Goal: Transaction & Acquisition: Purchase product/service

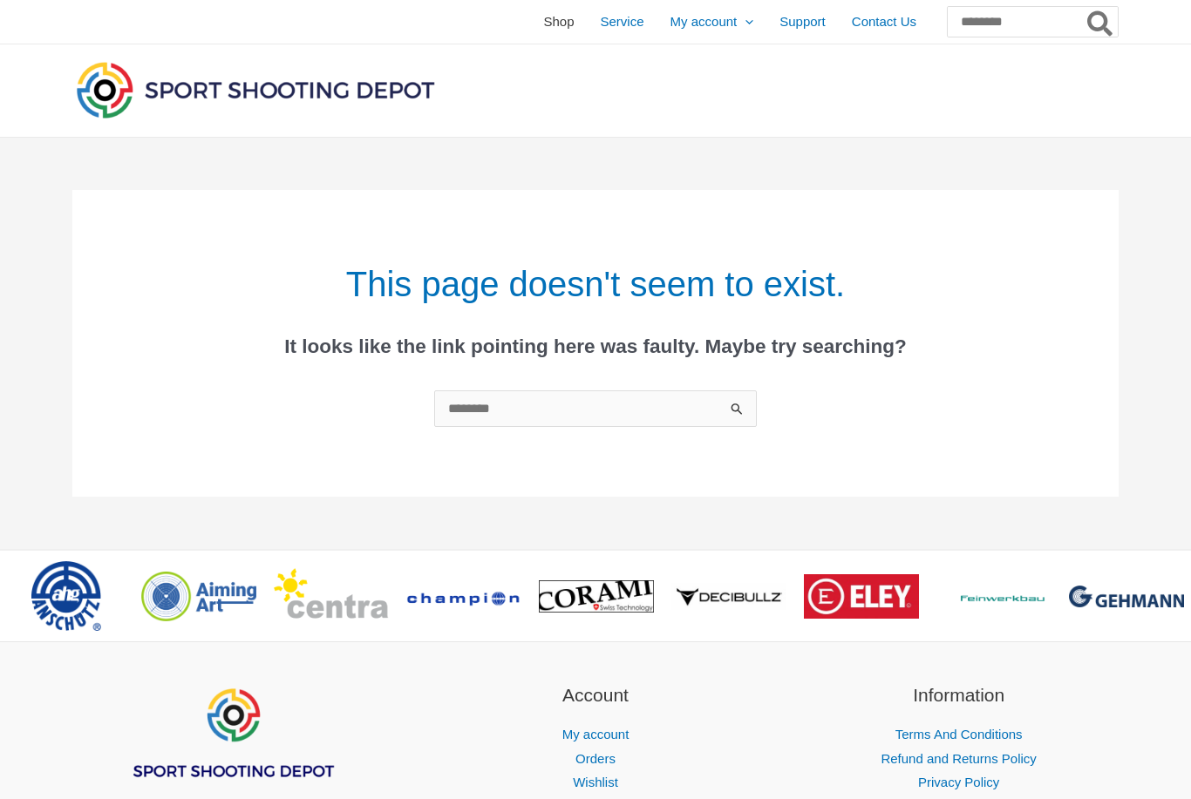
click at [543, 26] on span "Shop" at bounding box center [558, 22] width 31 height 44
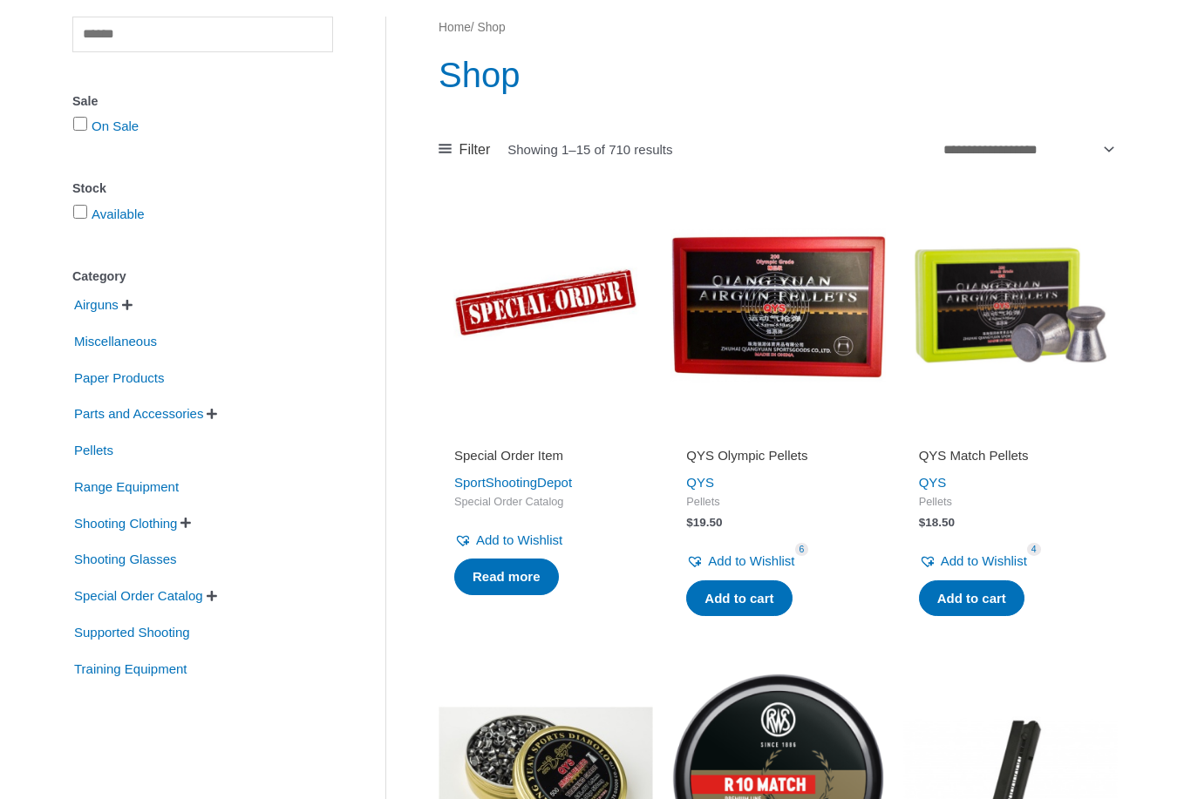
scroll to position [174, 0]
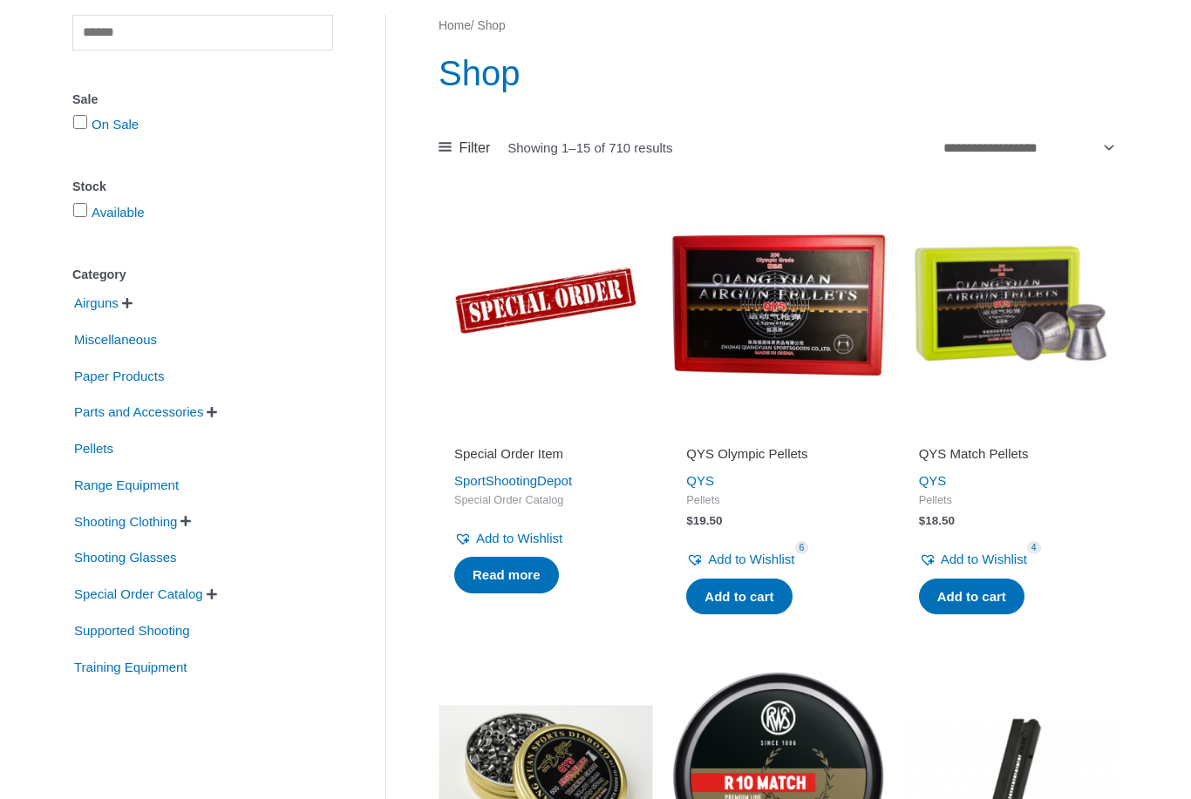
click at [217, 417] on span "" at bounding box center [212, 413] width 10 height 12
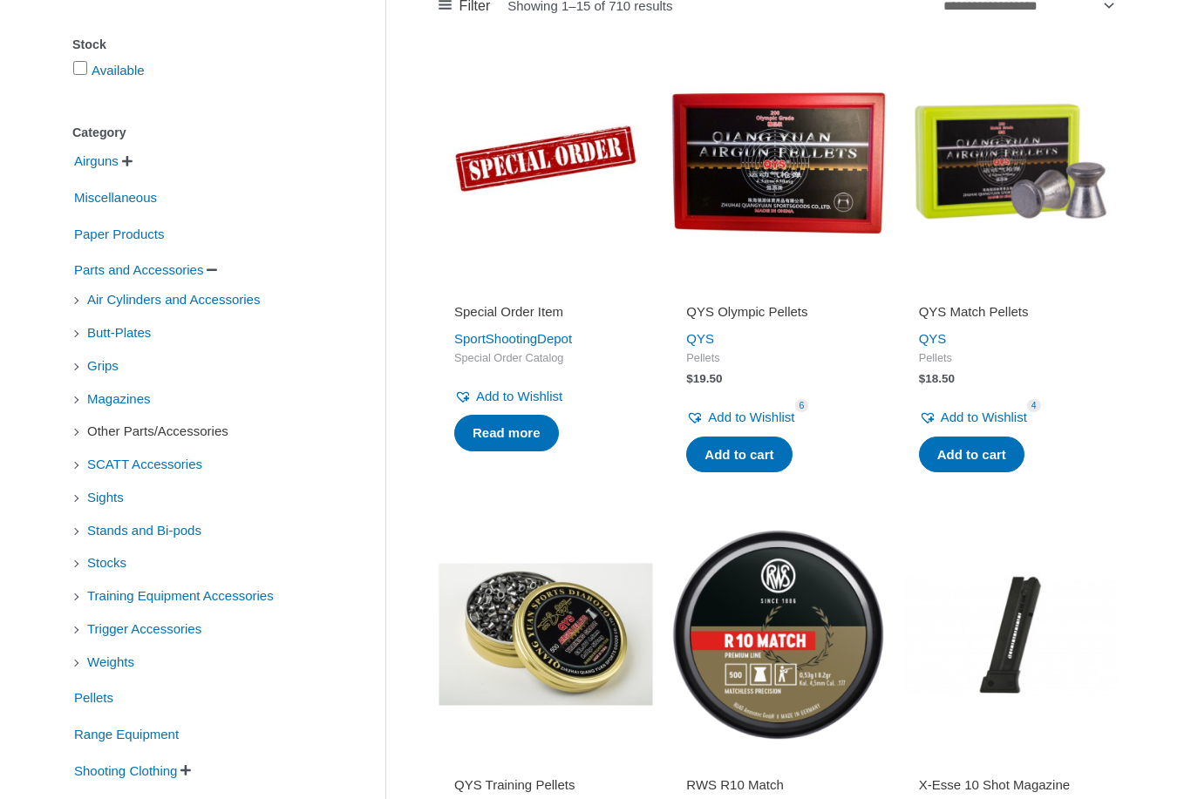
scroll to position [320, 0]
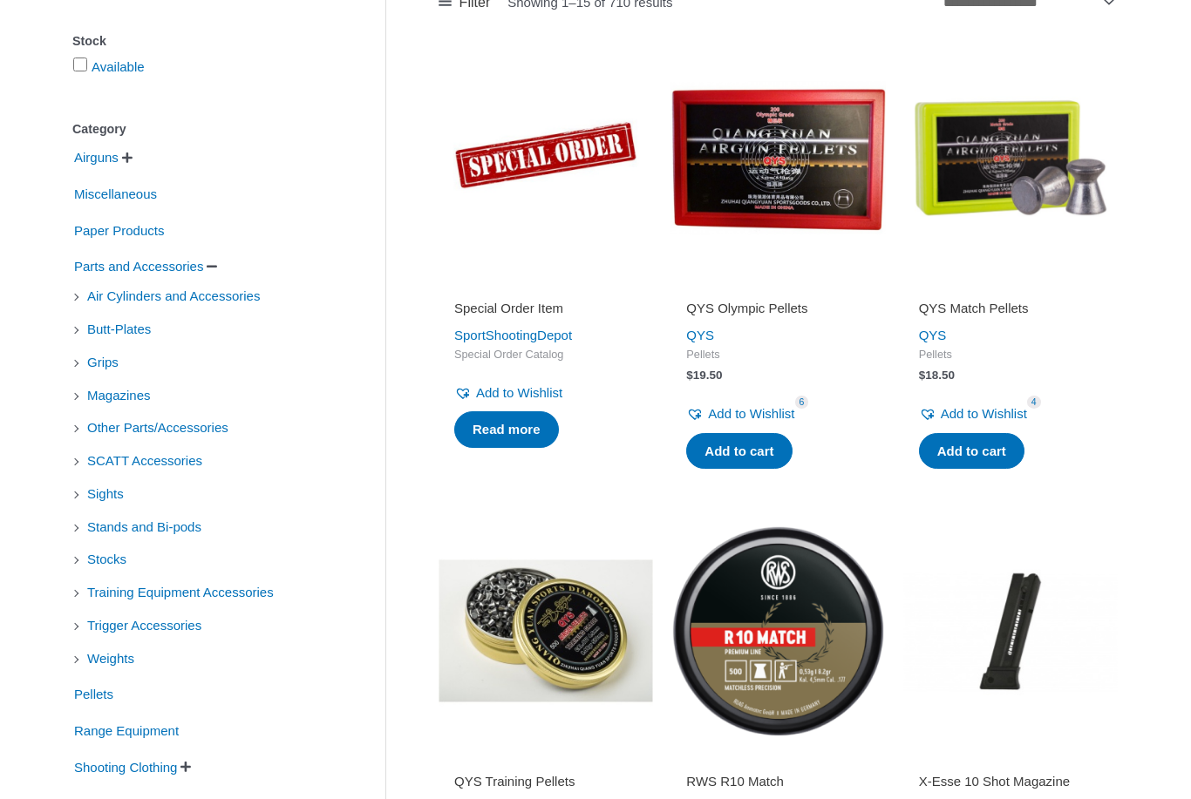
click at [76, 498] on li "Sights" at bounding box center [202, 495] width 261 height 30
click at [110, 496] on span "Sights" at bounding box center [105, 494] width 40 height 30
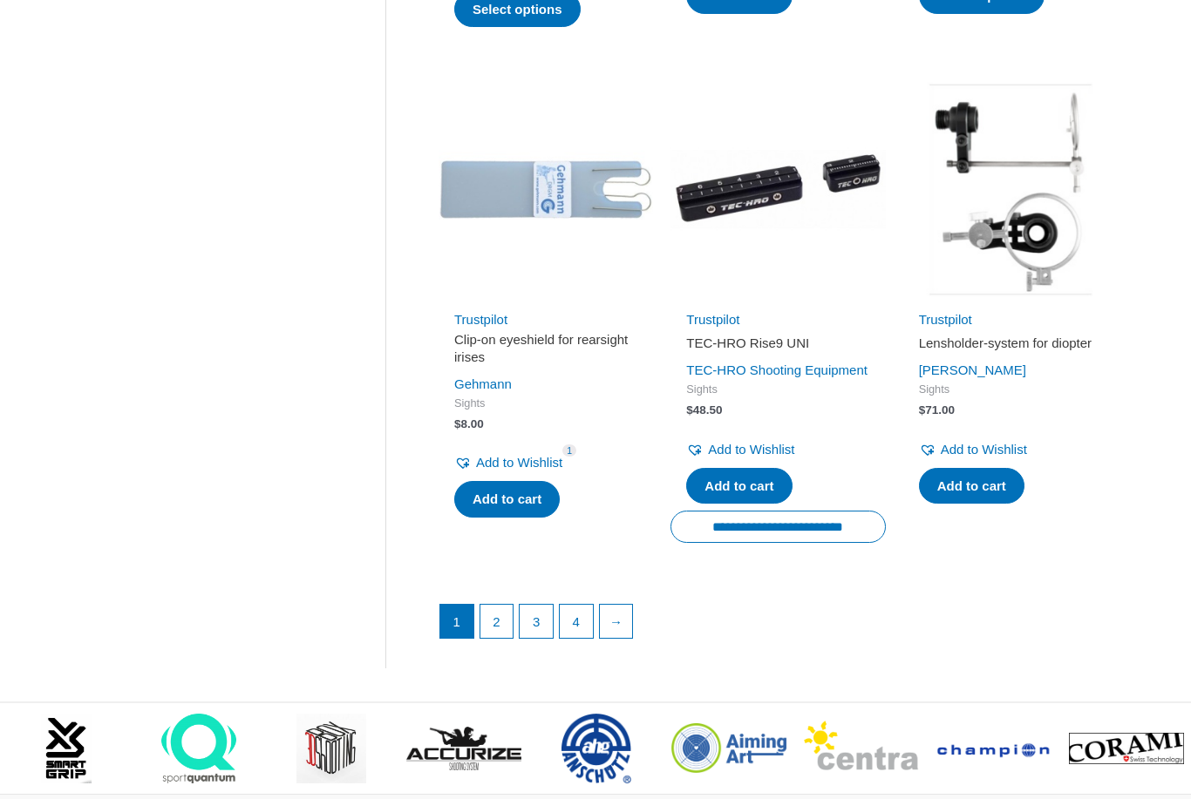
scroll to position [2250, 0]
click at [498, 638] on link "2" at bounding box center [496, 621] width 33 height 33
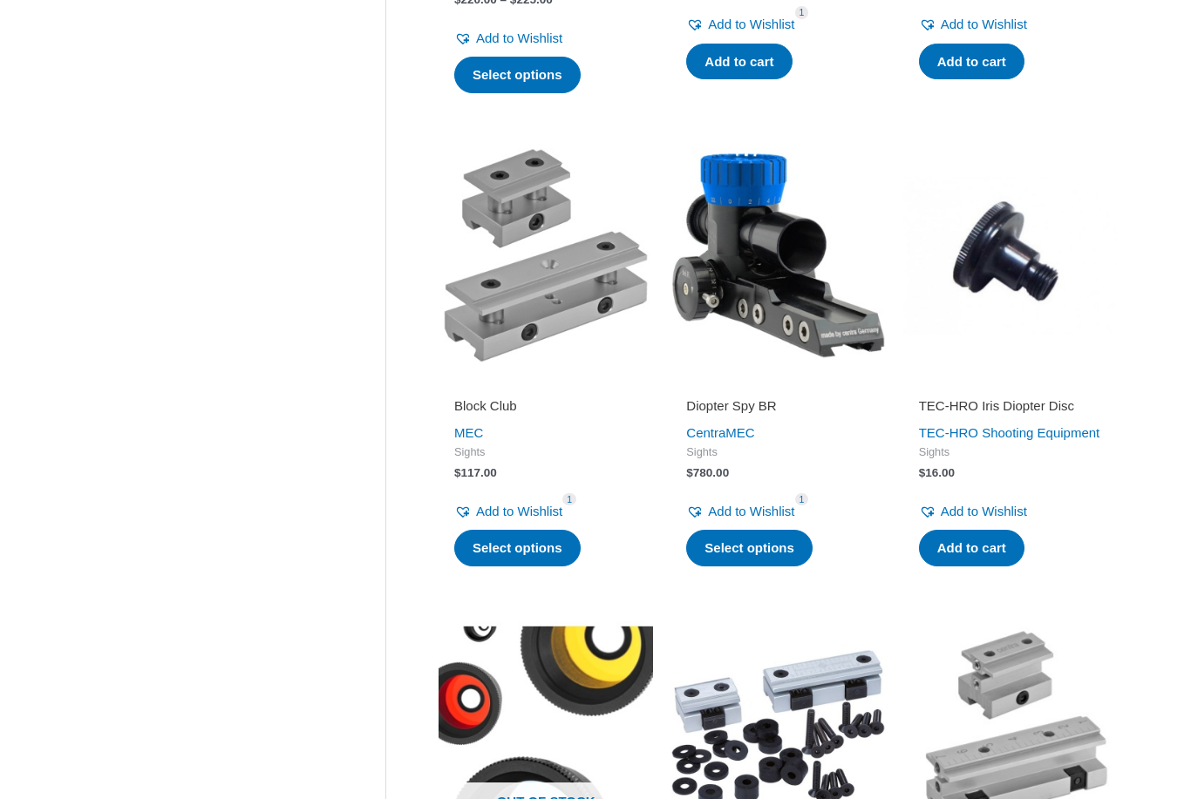
scroll to position [1735, 0]
click at [530, 555] on link "Select options" at bounding box center [517, 548] width 126 height 37
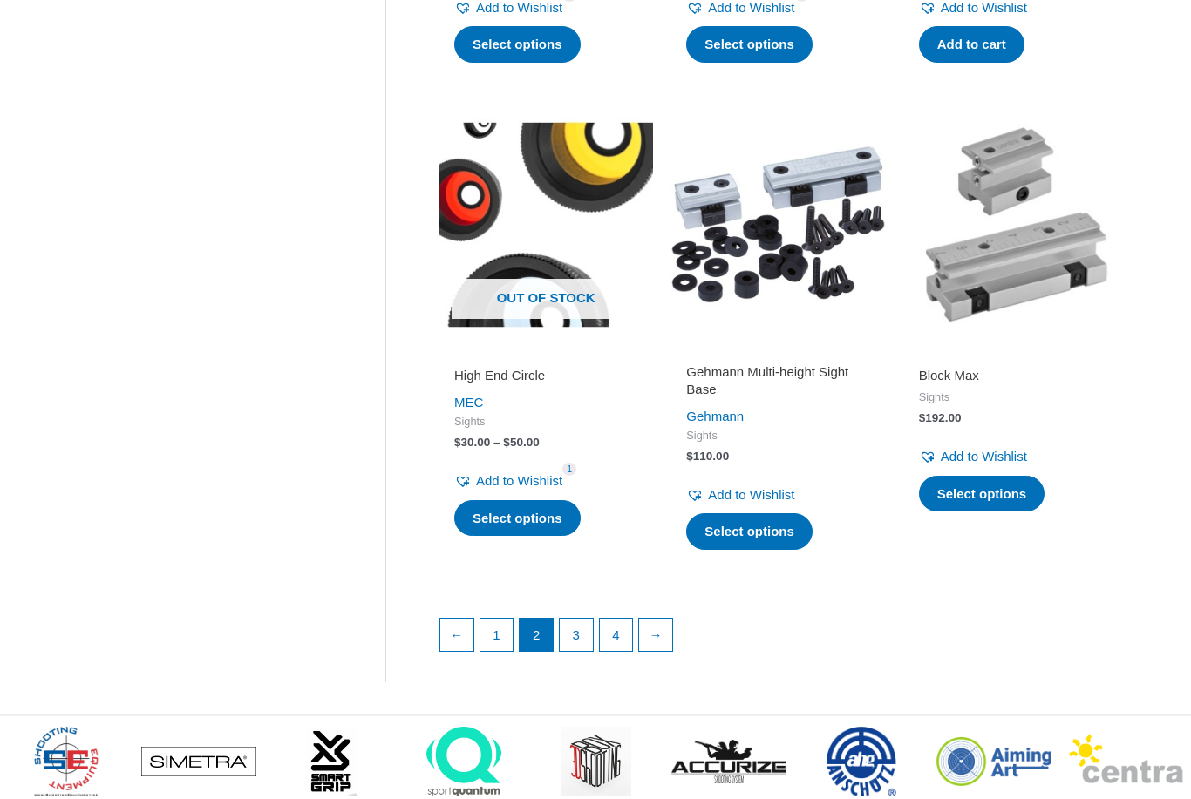
scroll to position [2239, 0]
click at [733, 332] on img at bounding box center [777, 225] width 214 height 214
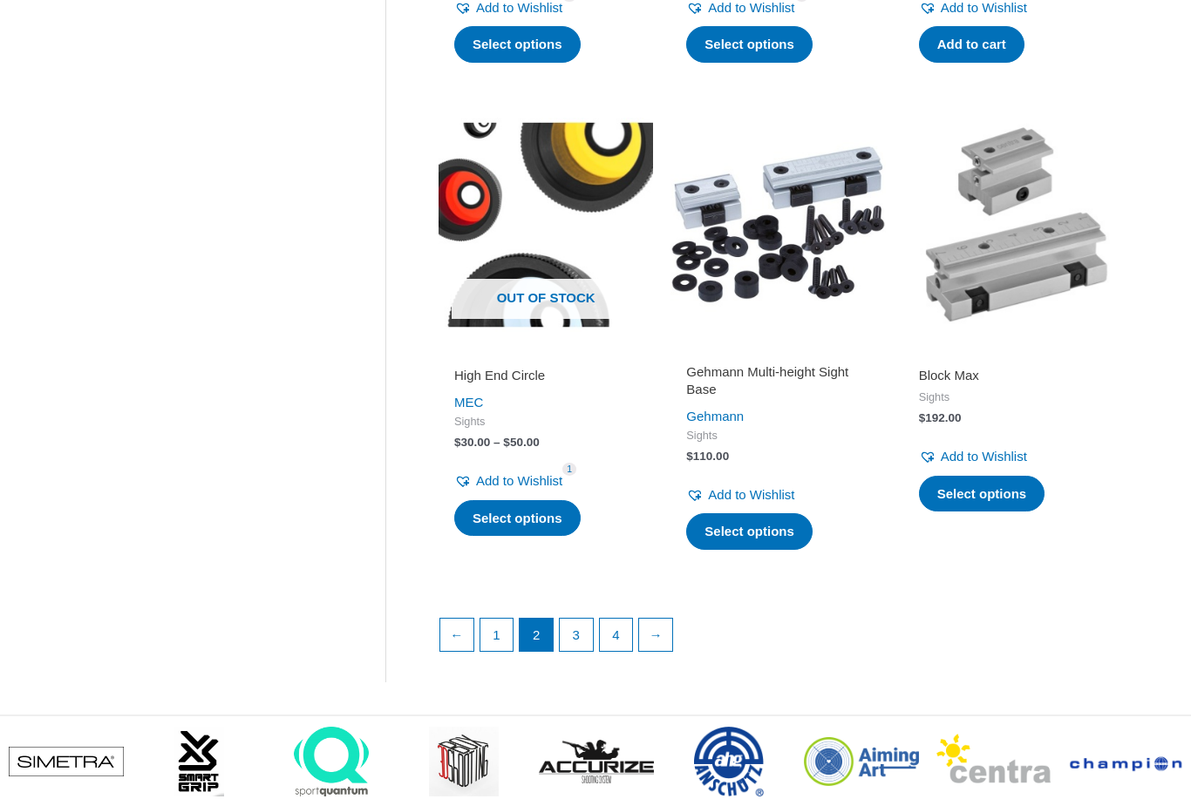
scroll to position [0, 0]
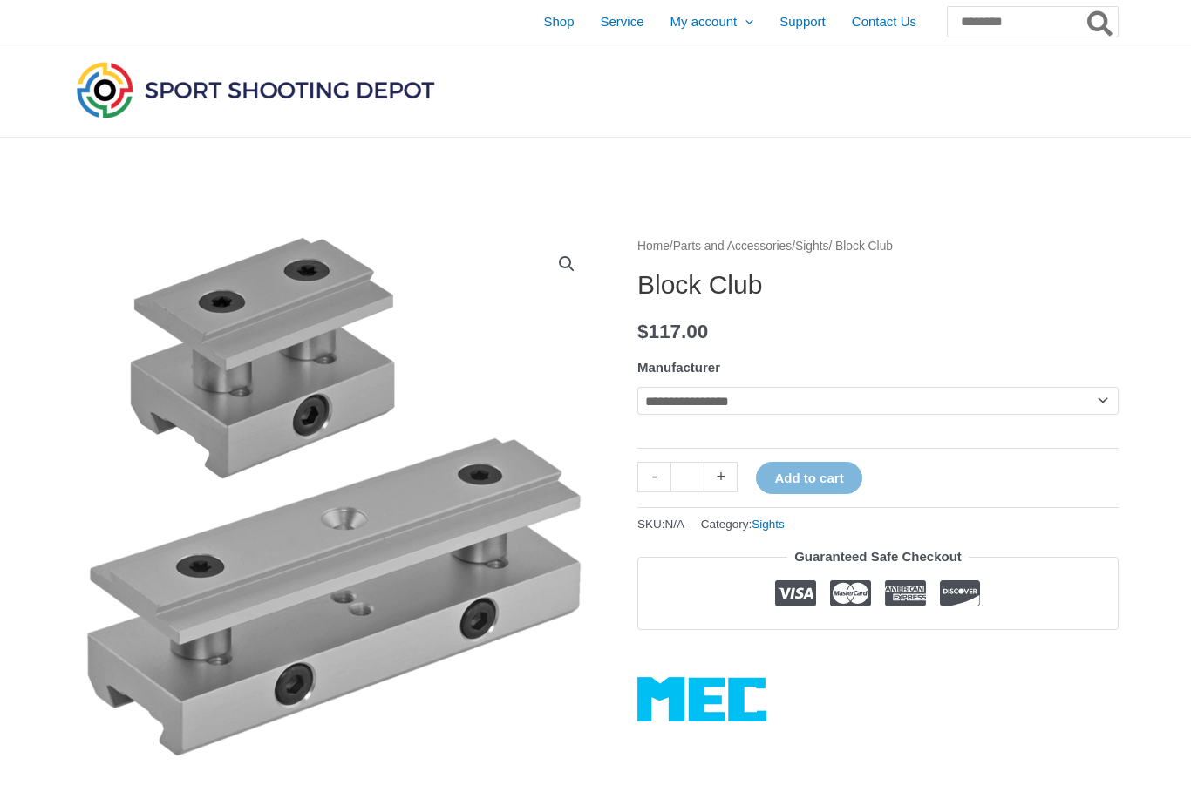
select select "**********"
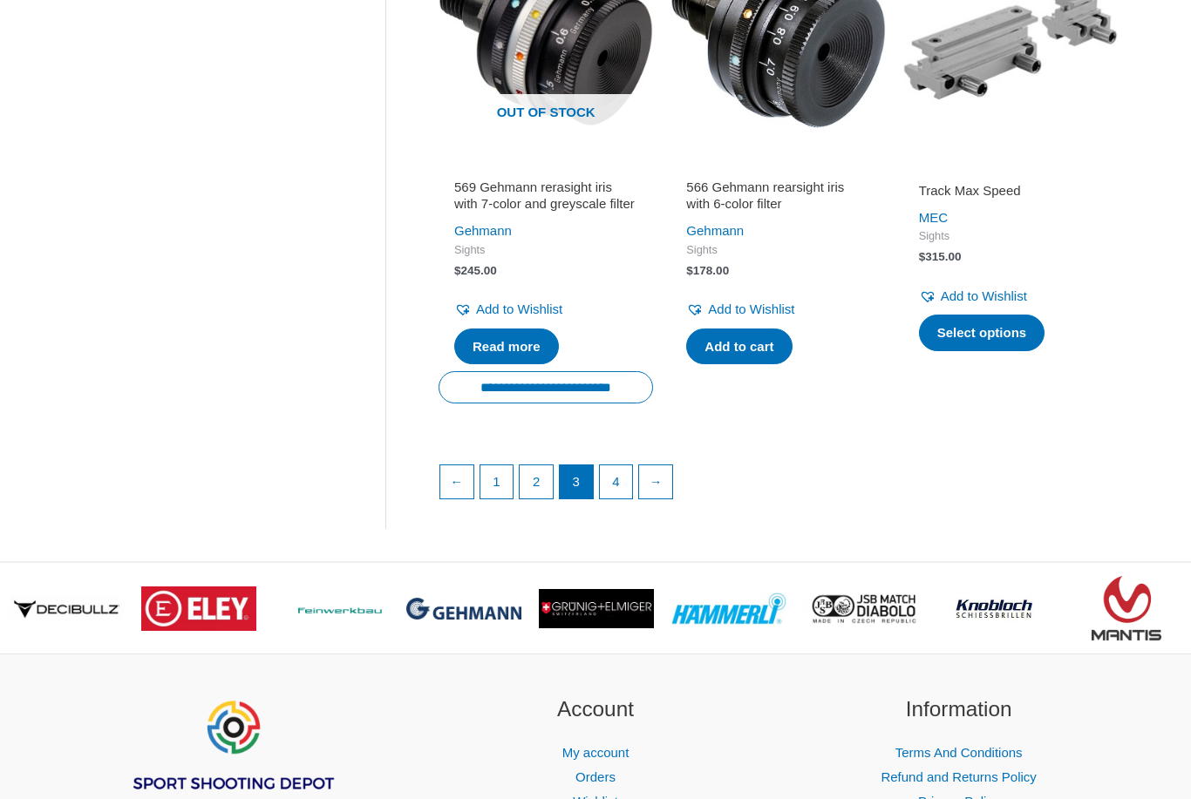
scroll to position [2433, 0]
click at [617, 479] on link "4" at bounding box center [616, 481] width 33 height 33
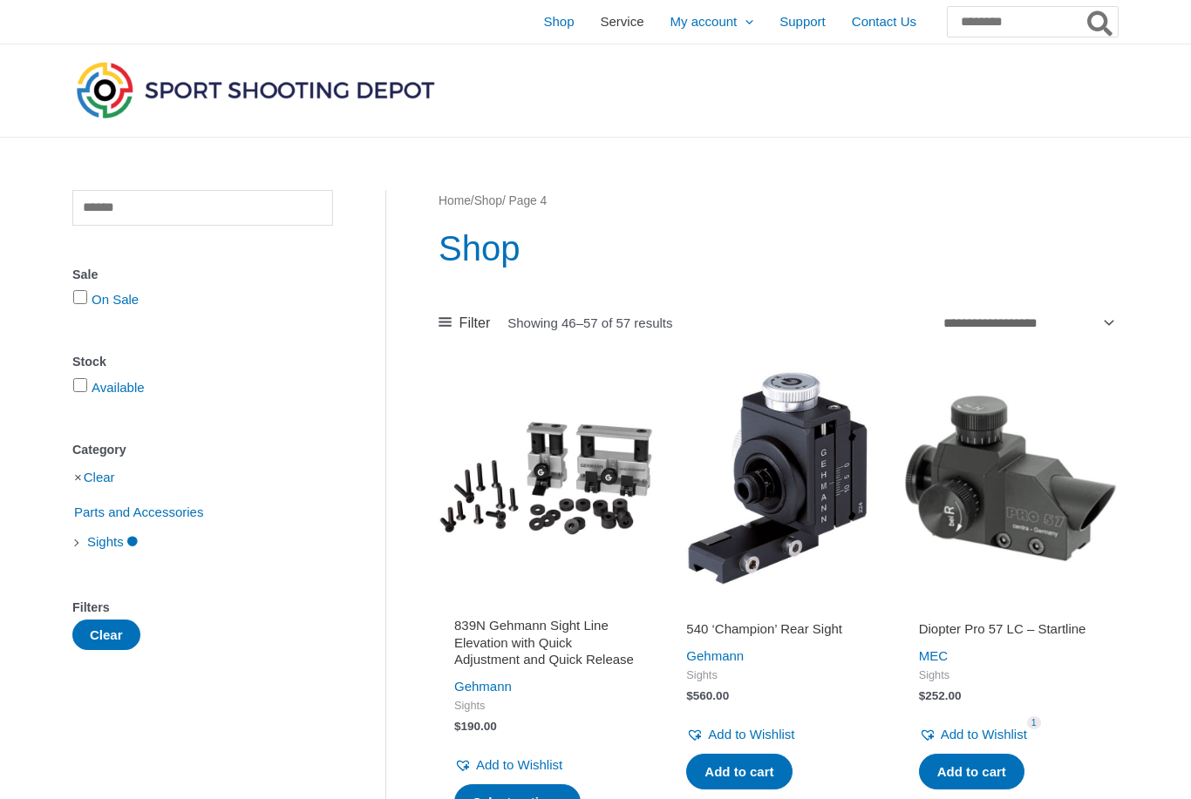
click at [601, 22] on span "Service" at bounding box center [623, 22] width 44 height 44
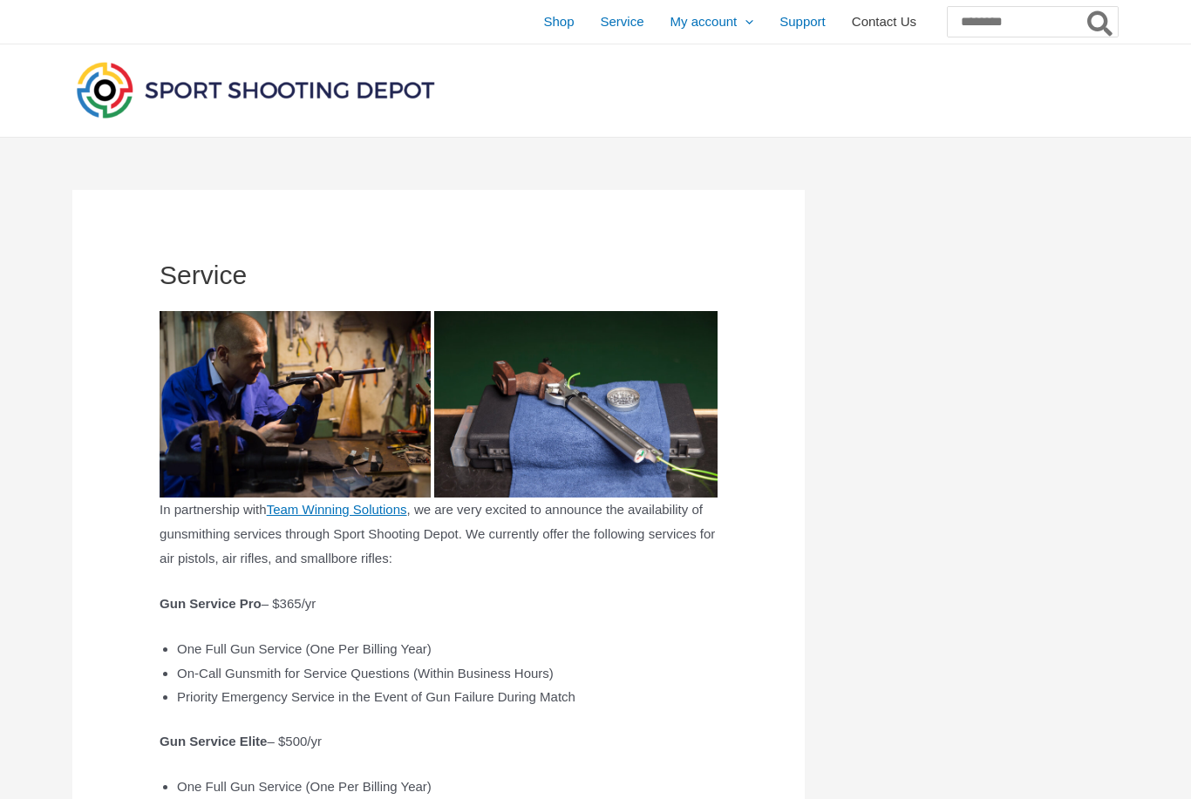
click at [867, 25] on span "Contact Us" at bounding box center [884, 22] width 64 height 44
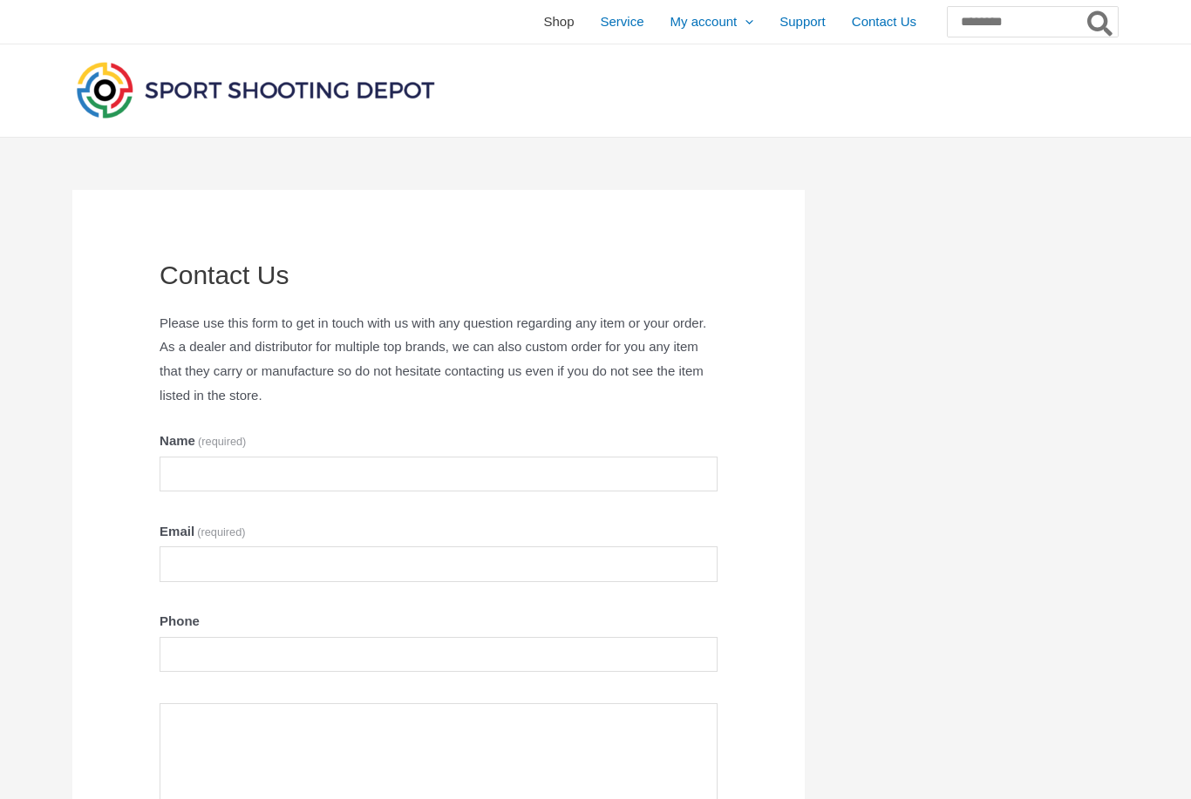
click at [543, 24] on span "Shop" at bounding box center [558, 22] width 31 height 44
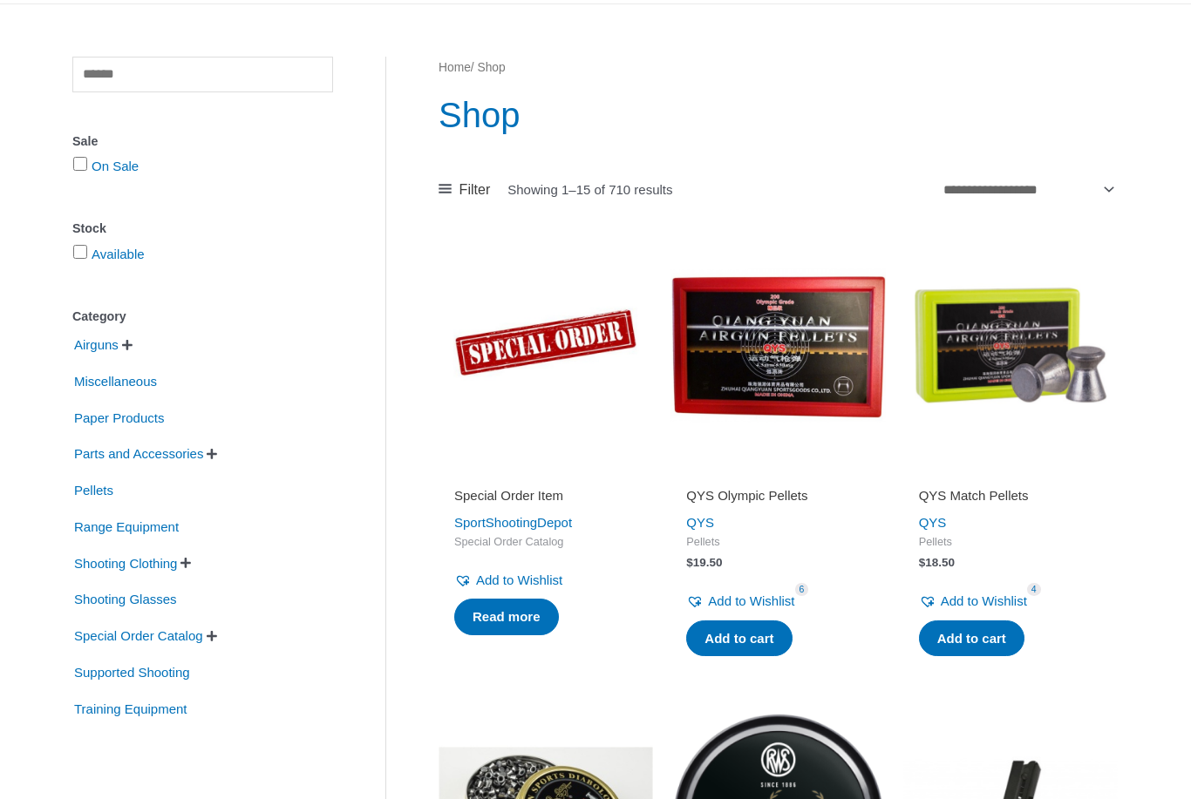
scroll to position [134, 0]
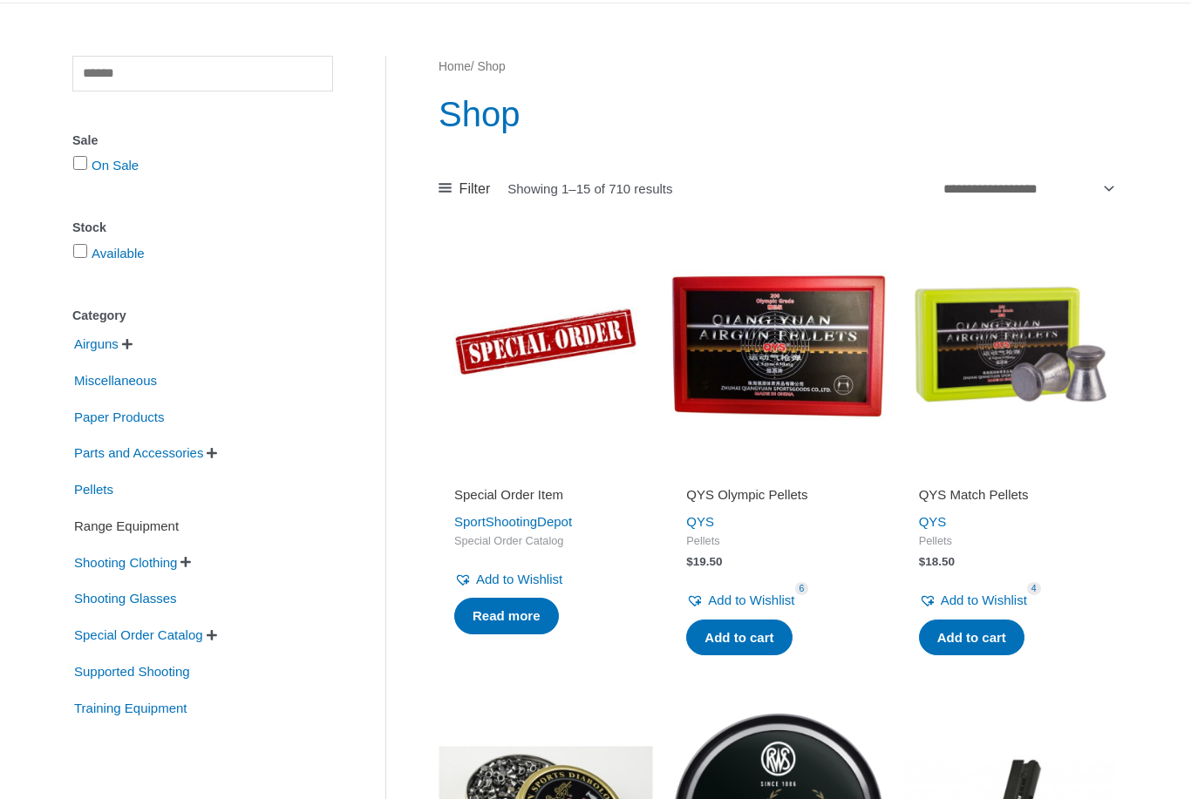
click at [166, 531] on span "Range Equipment" at bounding box center [126, 527] width 108 height 30
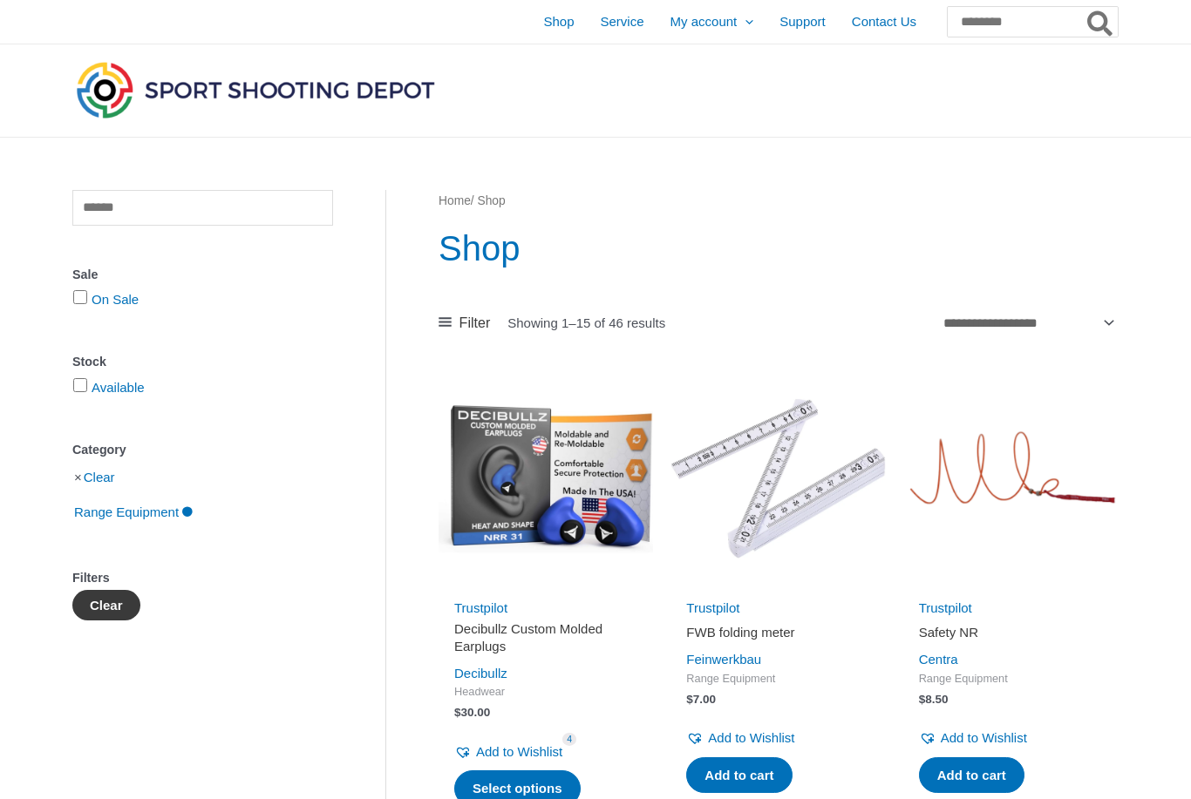
click at [121, 607] on button "Clear" at bounding box center [106, 605] width 68 height 31
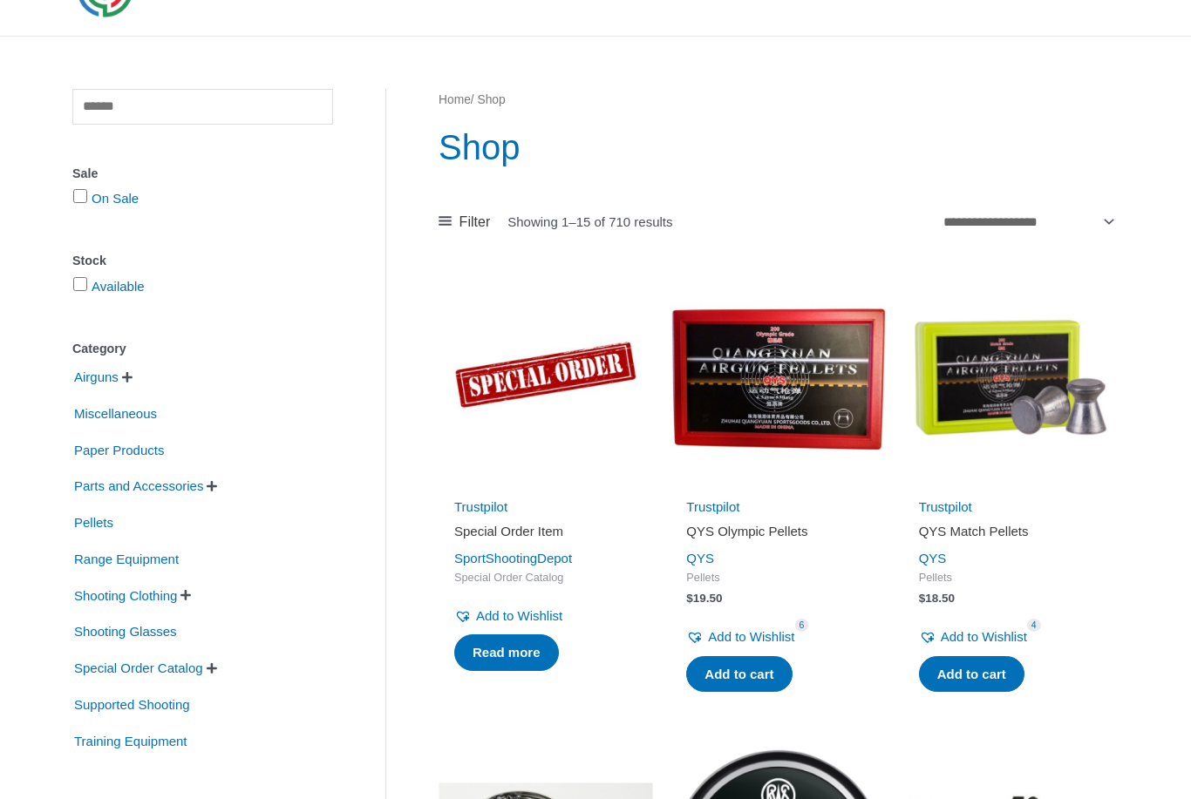
scroll to position [98, 0]
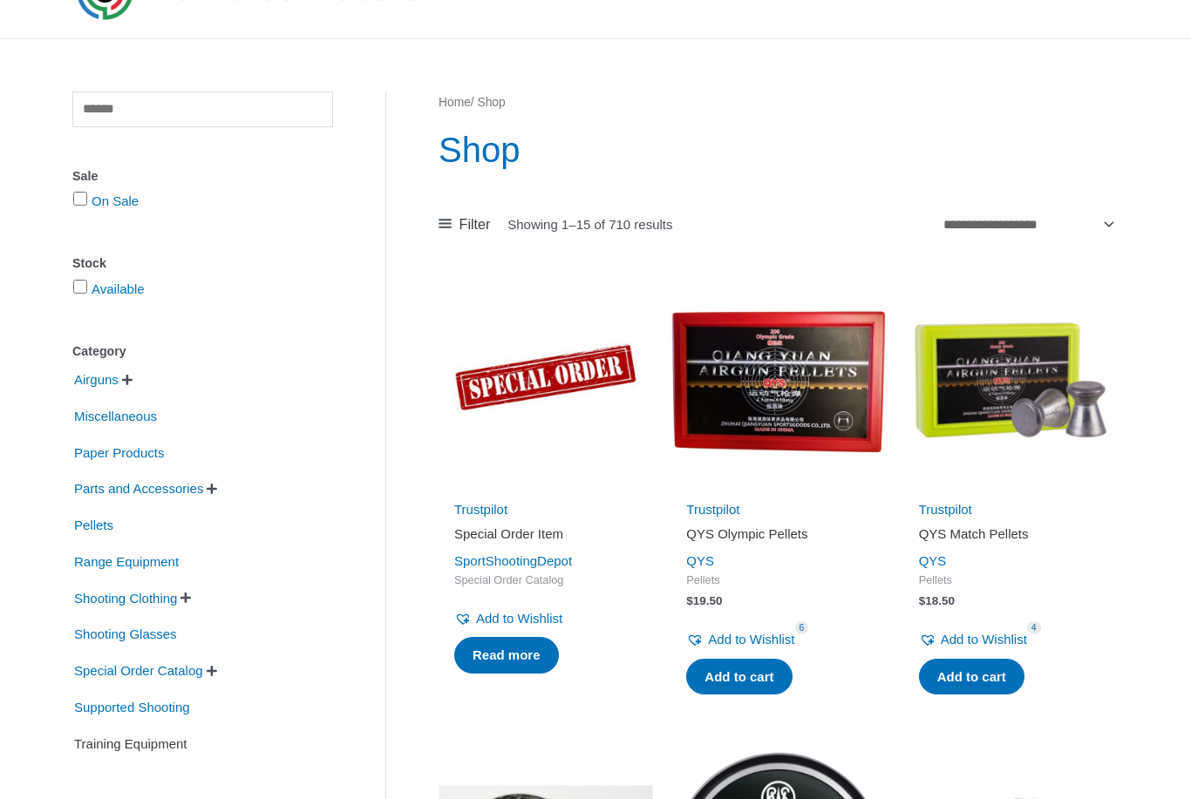
click at [177, 750] on span "Training Equipment" at bounding box center [130, 744] width 117 height 30
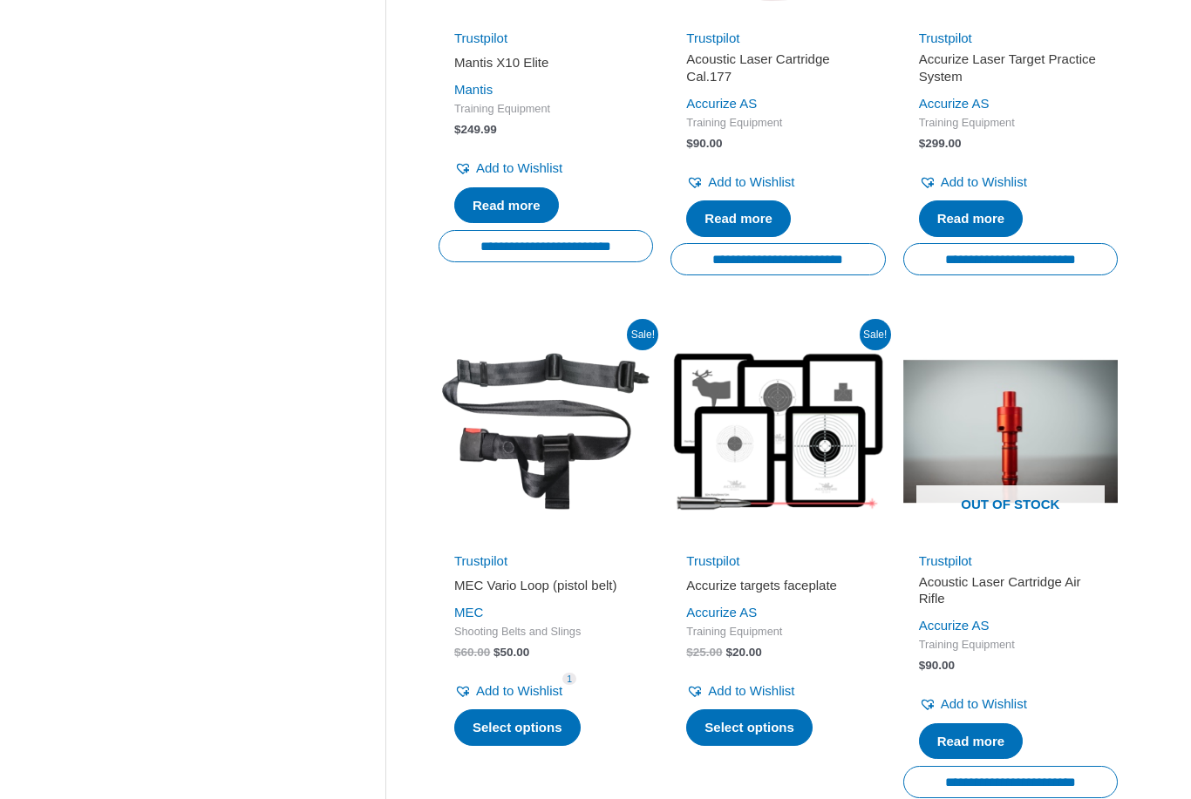
scroll to position [1523, 0]
click at [951, 467] on img at bounding box center [1010, 431] width 214 height 214
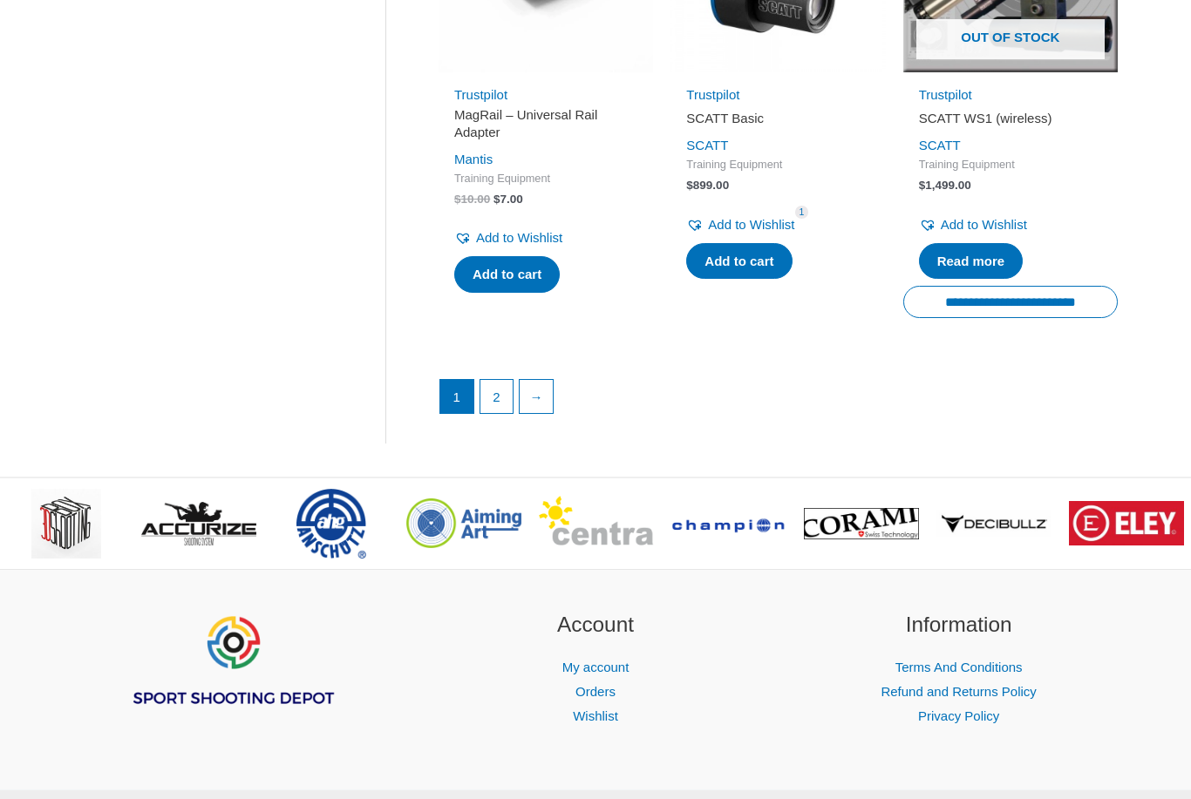
scroll to position [2544, 0]
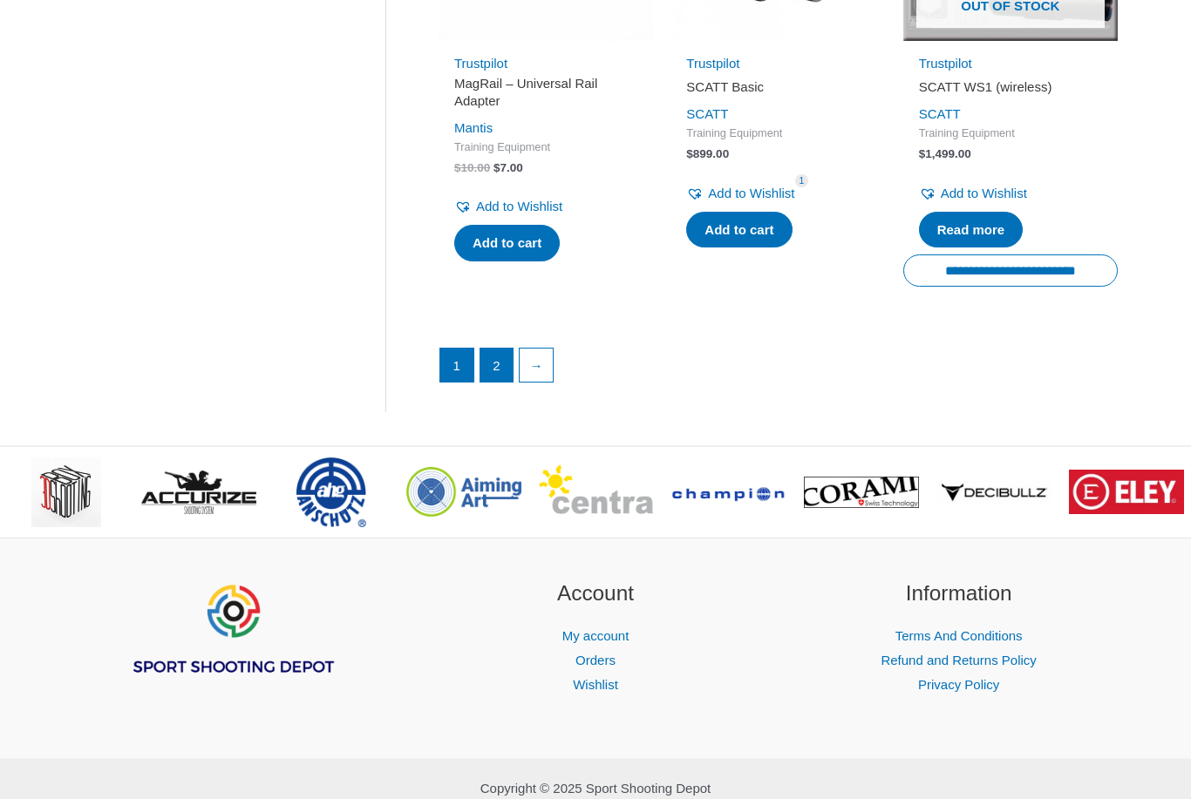
click at [502, 363] on link "2" at bounding box center [496, 365] width 33 height 33
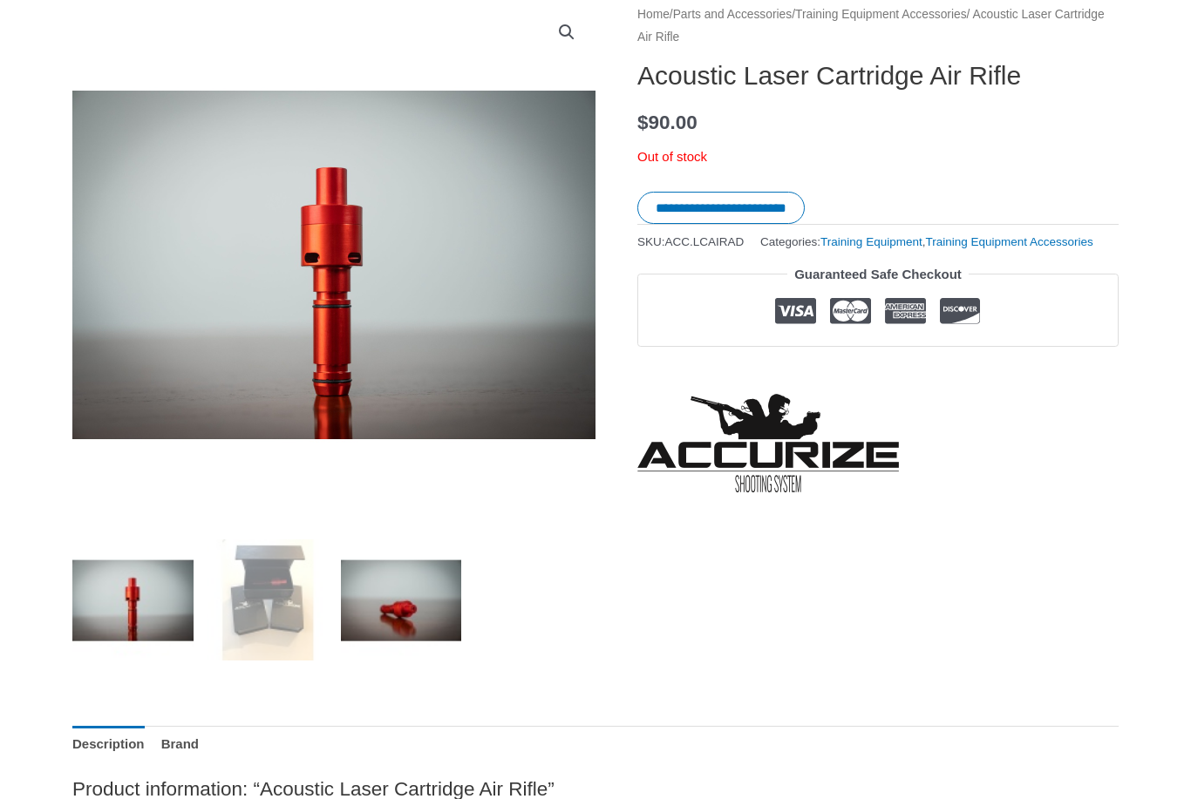
scroll to position [232, 0]
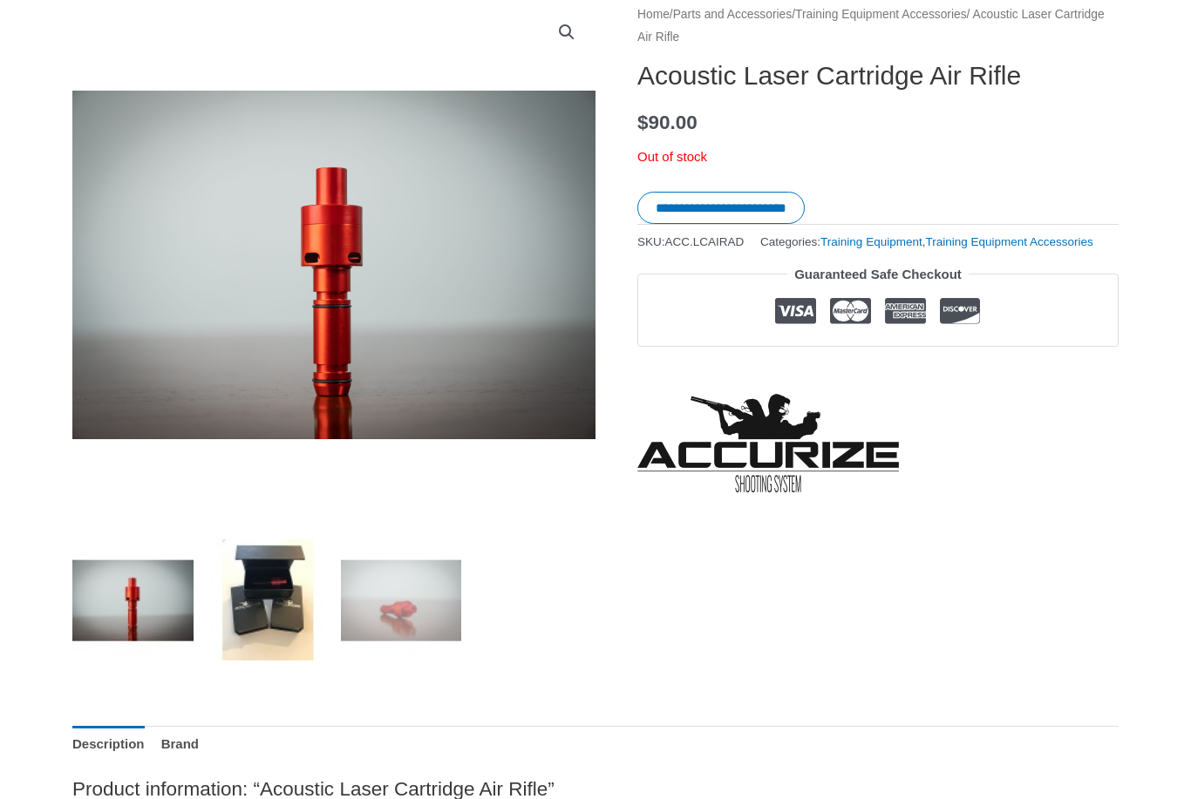
click at [281, 585] on img at bounding box center [267, 599] width 121 height 121
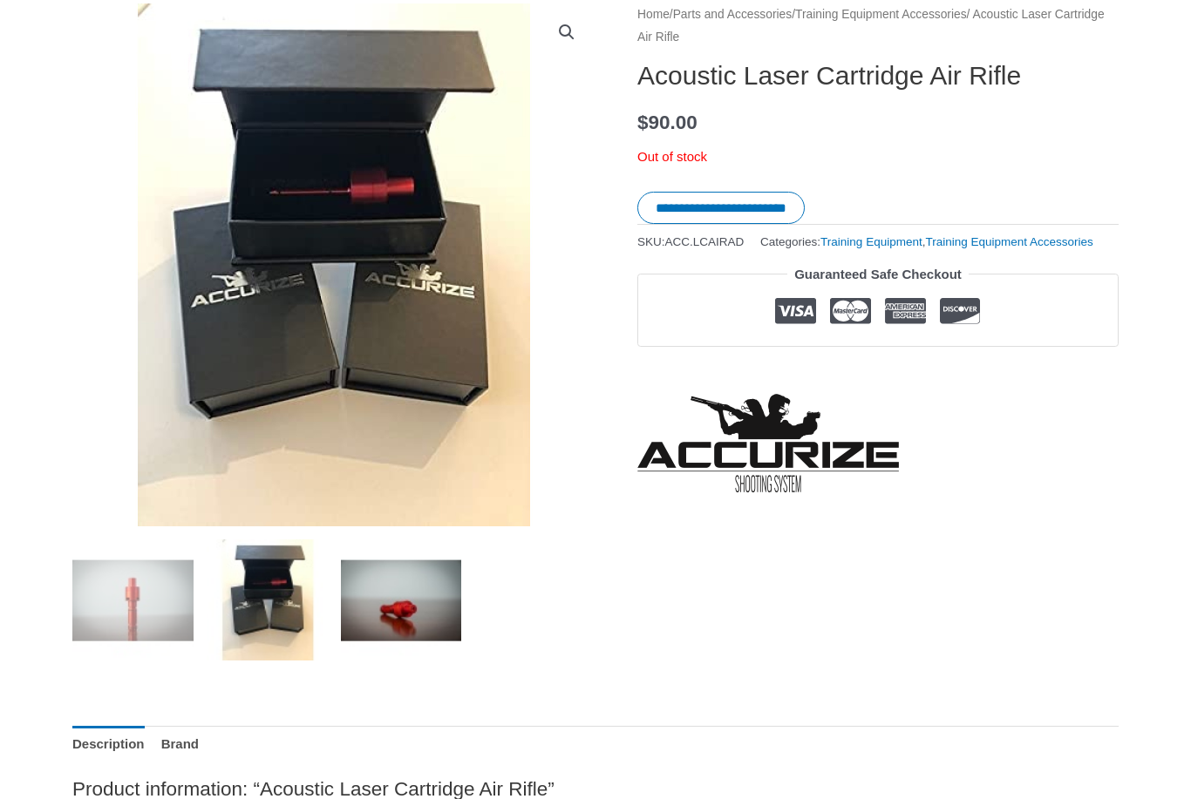
click at [375, 609] on img at bounding box center [401, 599] width 121 height 121
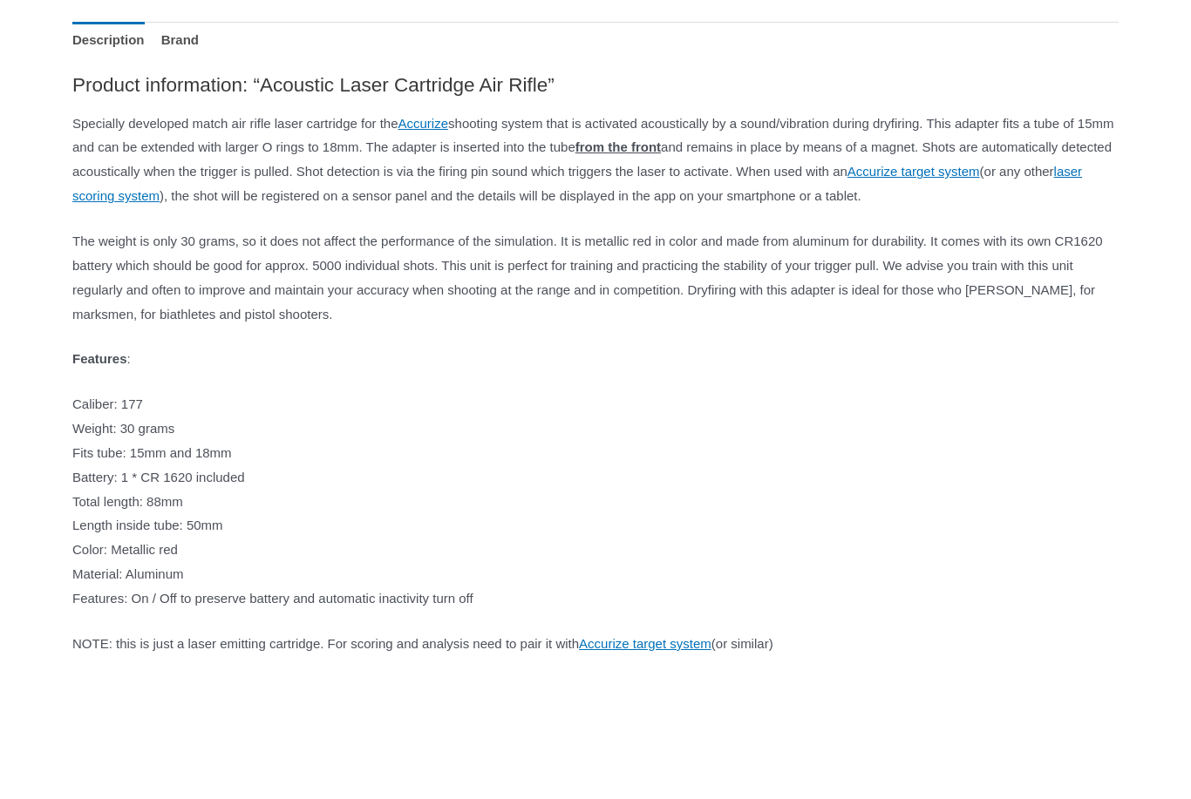
scroll to position [936, 0]
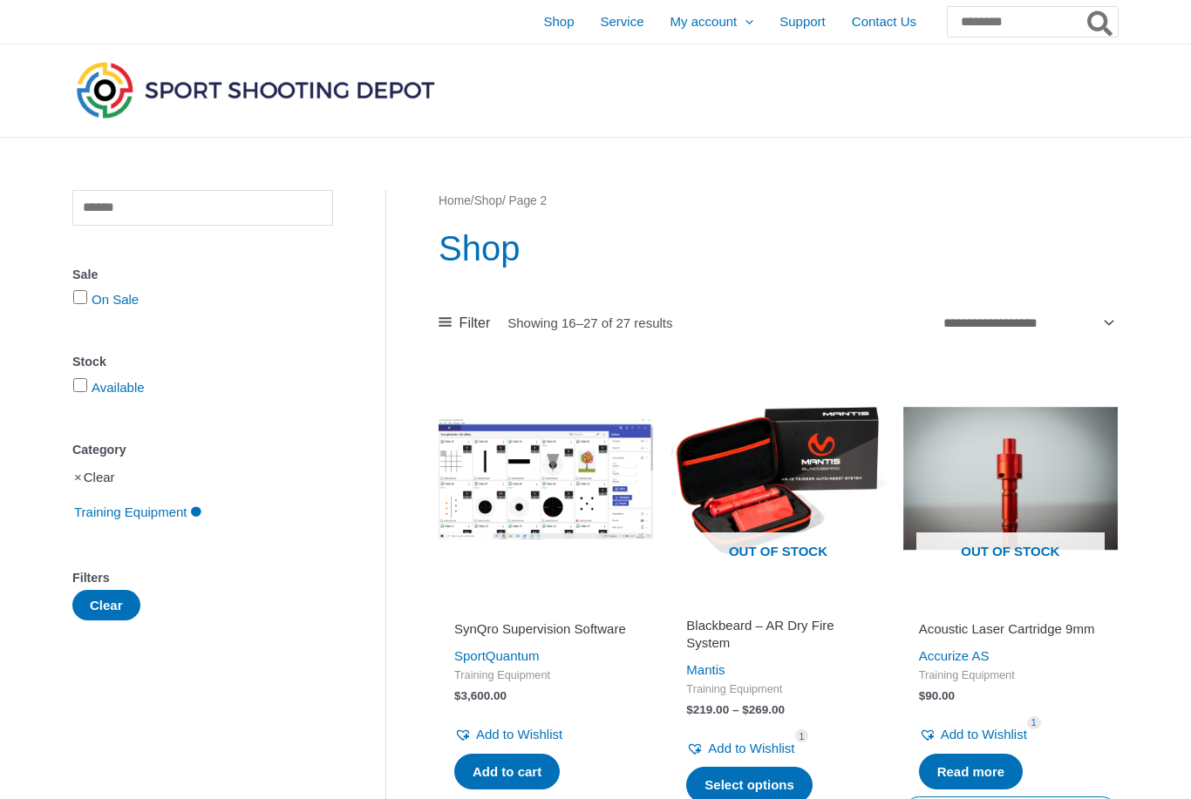
click at [89, 483] on link "Clear" at bounding box center [99, 477] width 31 height 15
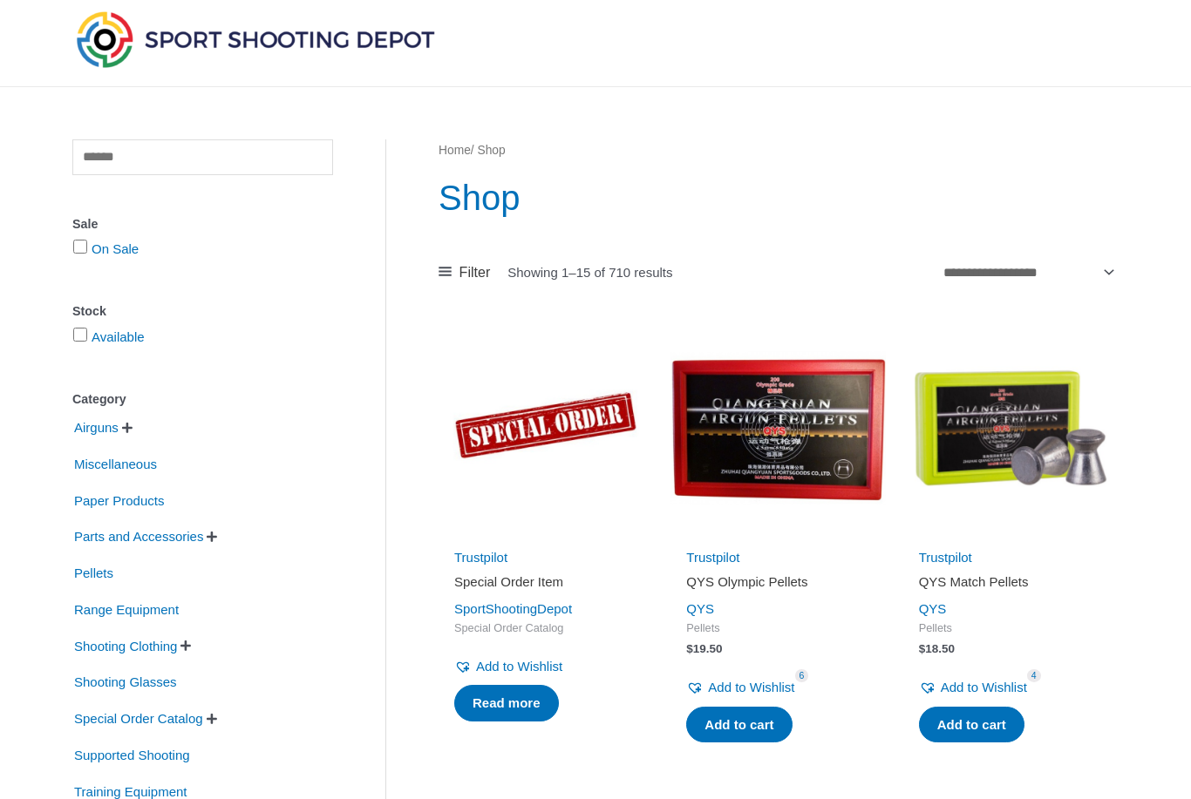
scroll to position [51, 0]
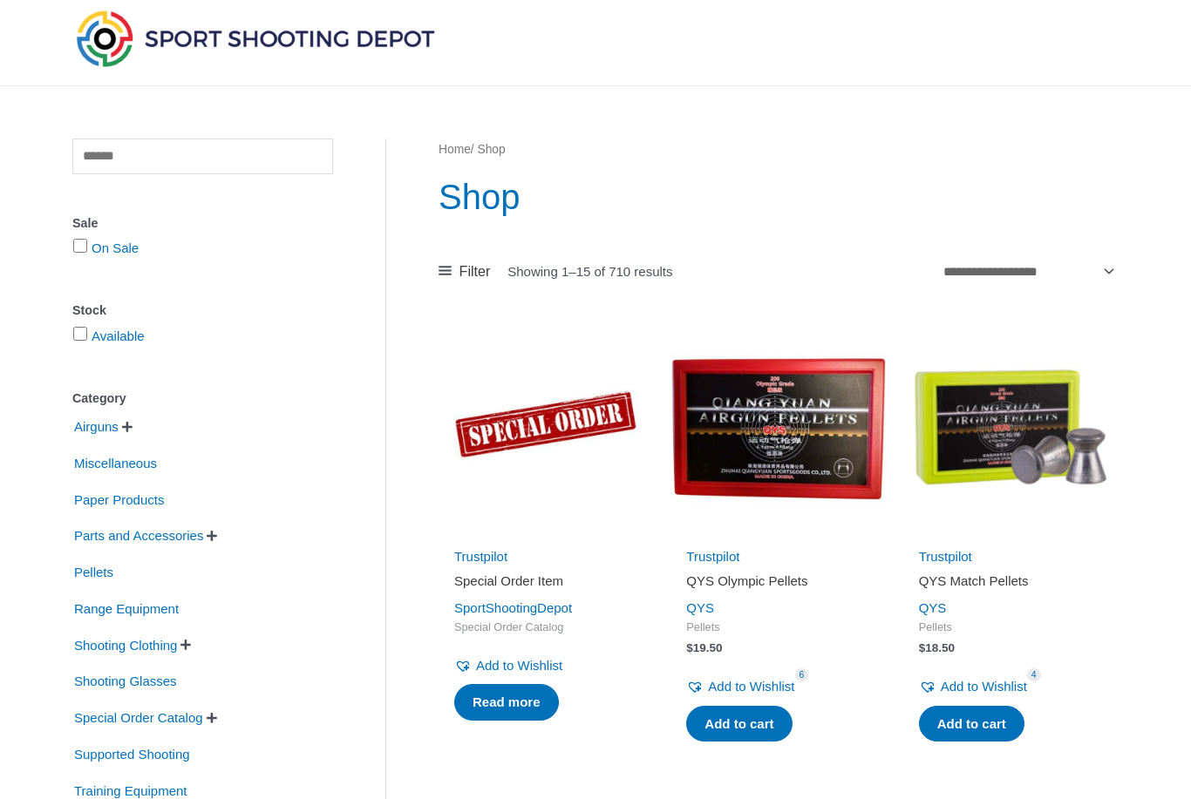
click at [132, 429] on span "" at bounding box center [127, 428] width 10 height 12
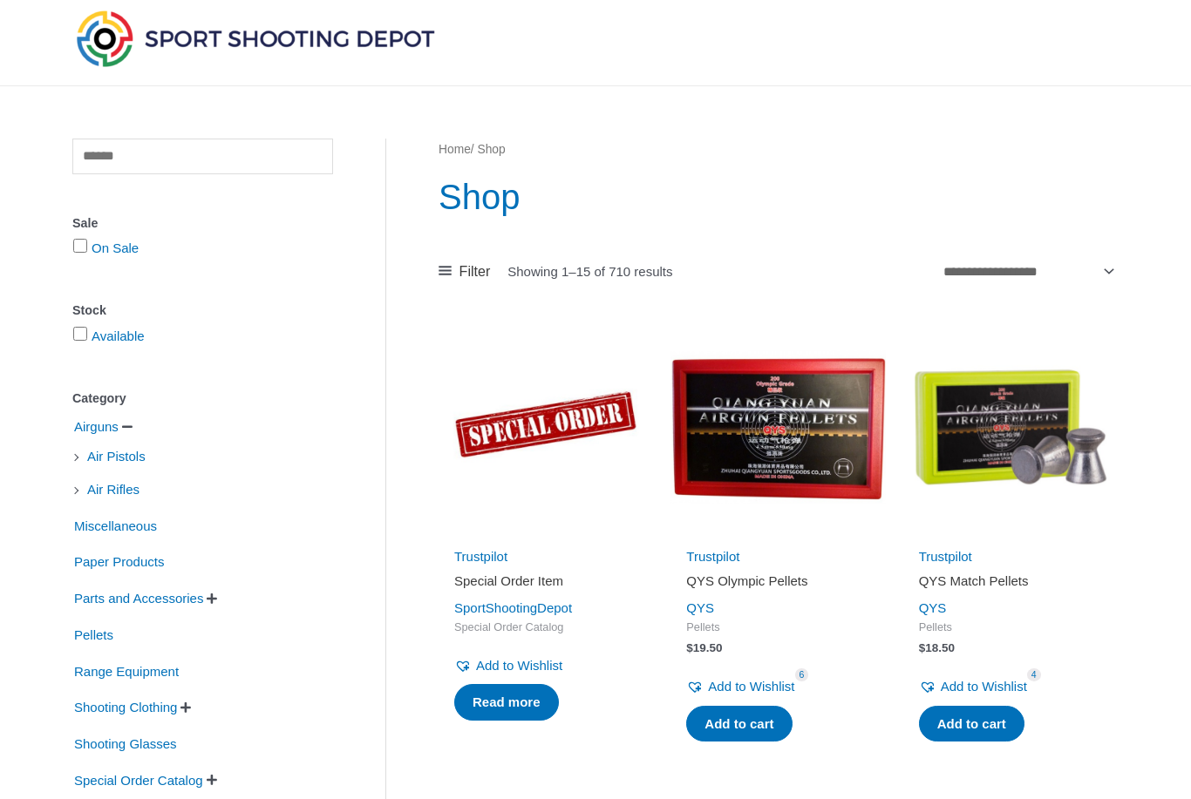
click at [81, 493] on li "Air Rifles" at bounding box center [202, 490] width 261 height 30
click at [105, 492] on span "Air Rifles" at bounding box center [113, 490] width 56 height 30
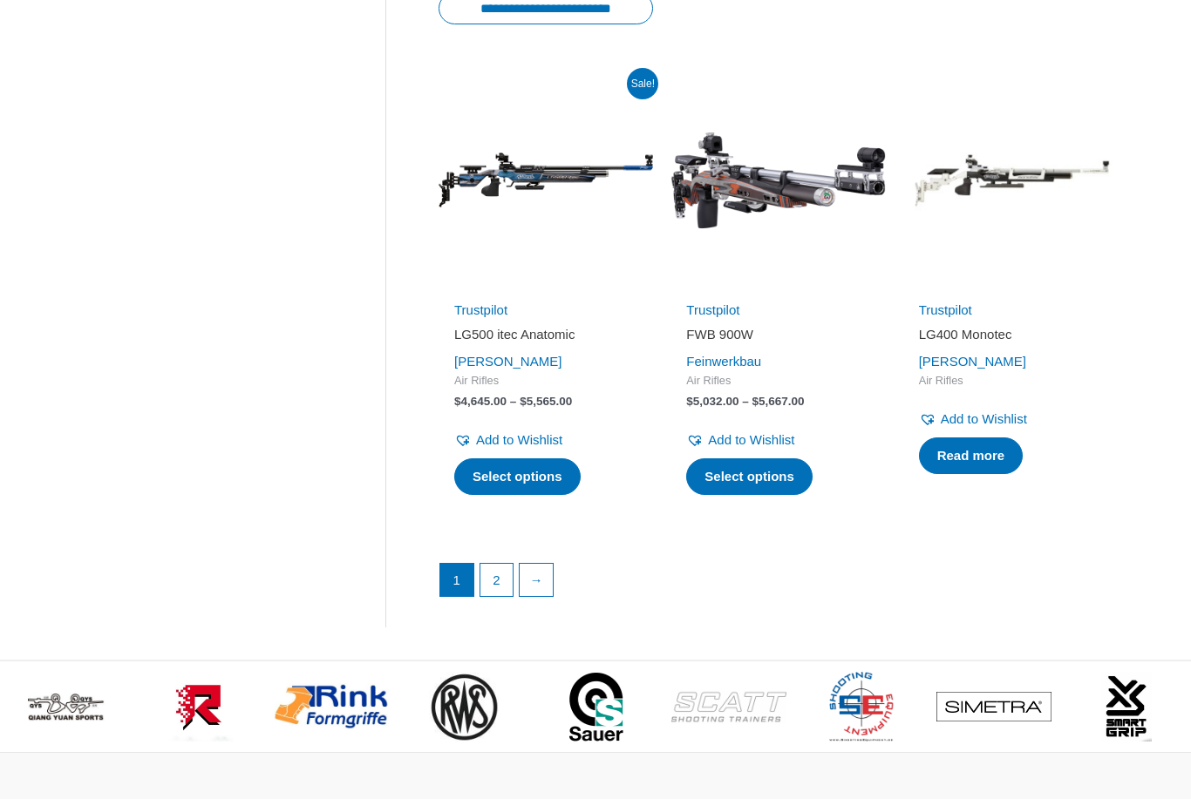
scroll to position [2322, 0]
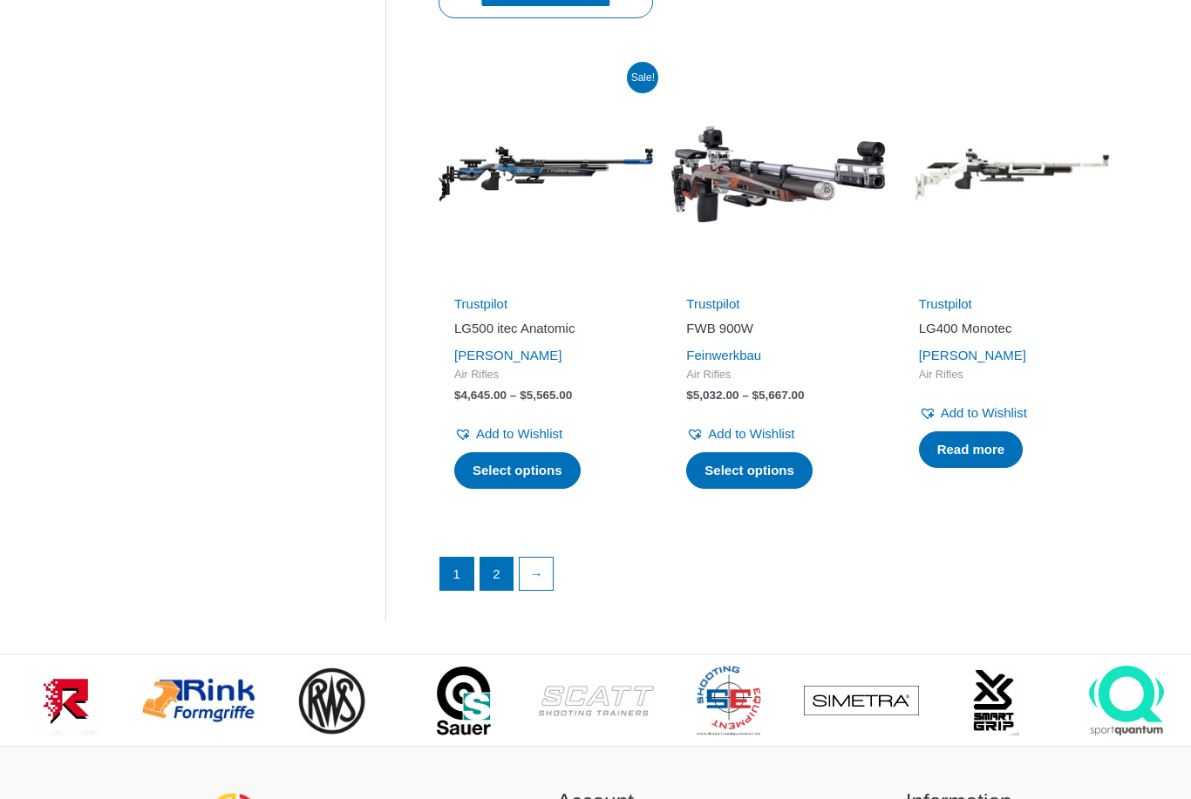
click at [494, 560] on link "2" at bounding box center [496, 574] width 33 height 33
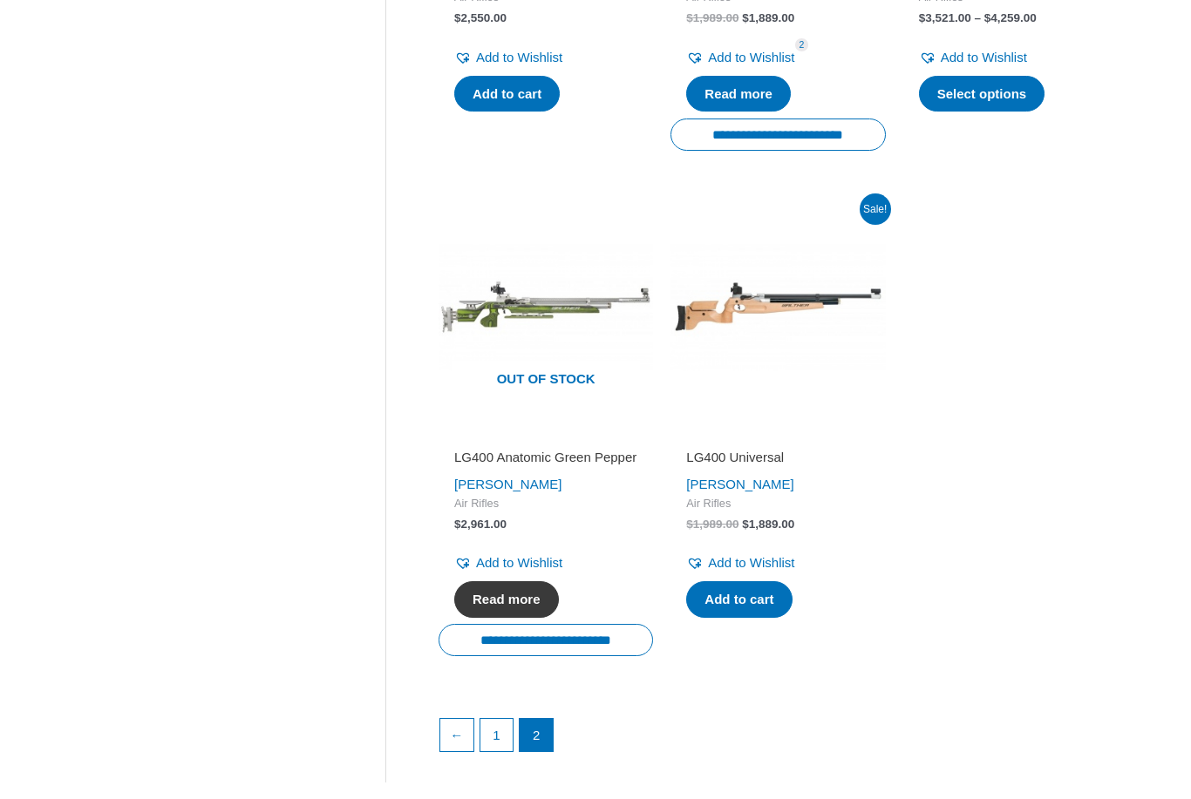
scroll to position [1184, 0]
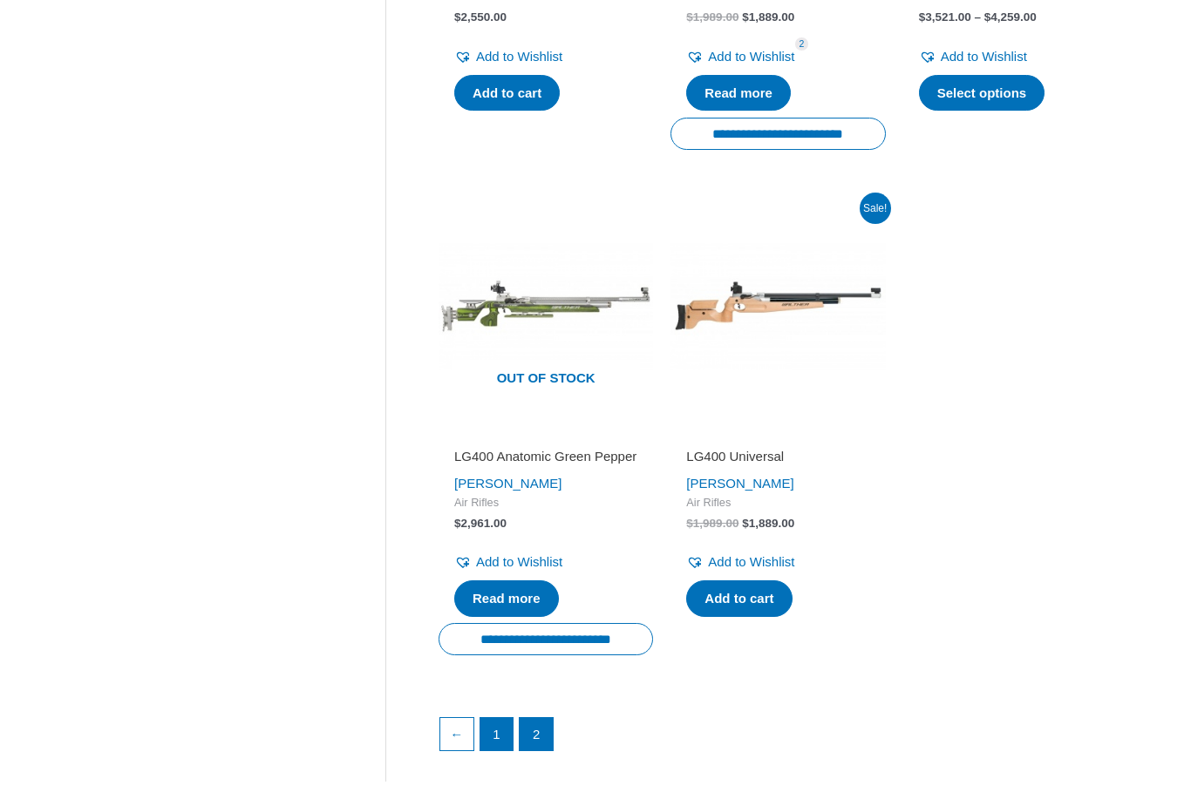
click at [492, 734] on link "1" at bounding box center [496, 734] width 33 height 33
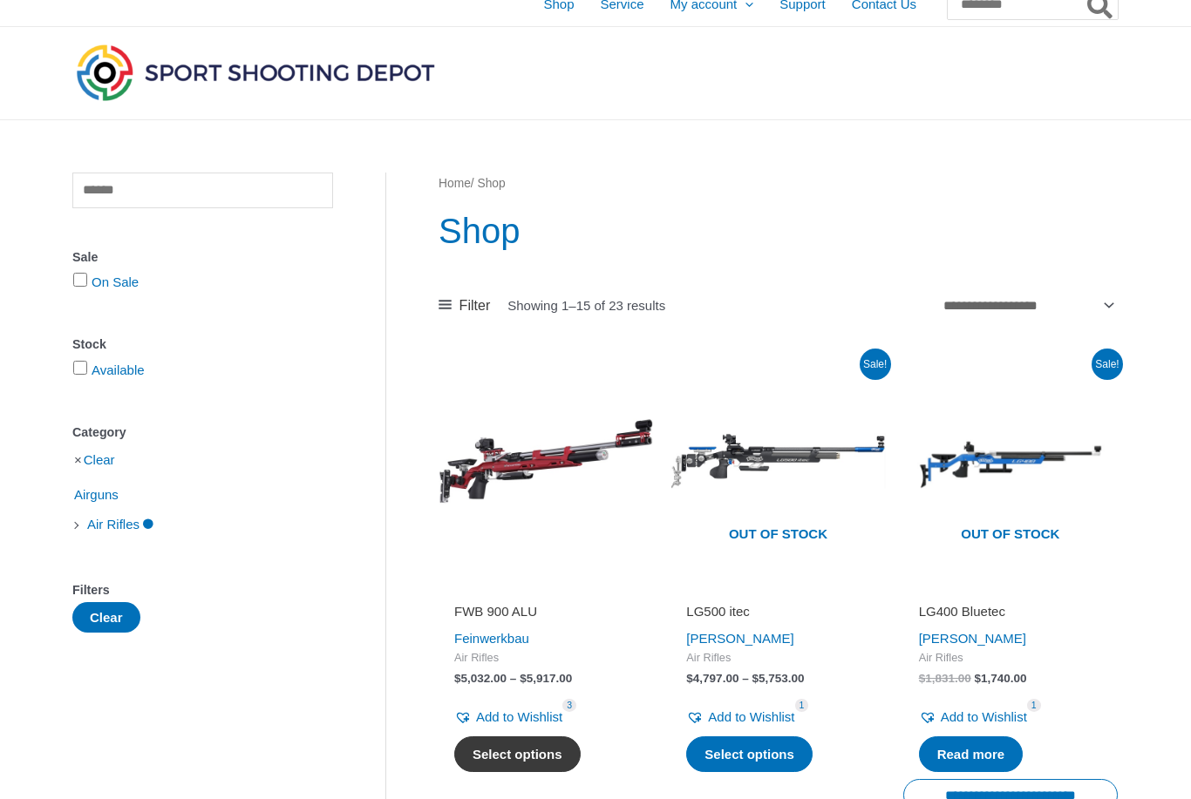
scroll to position [17, 0]
click at [512, 638] on link "Feinwerkbau" at bounding box center [491, 638] width 75 height 15
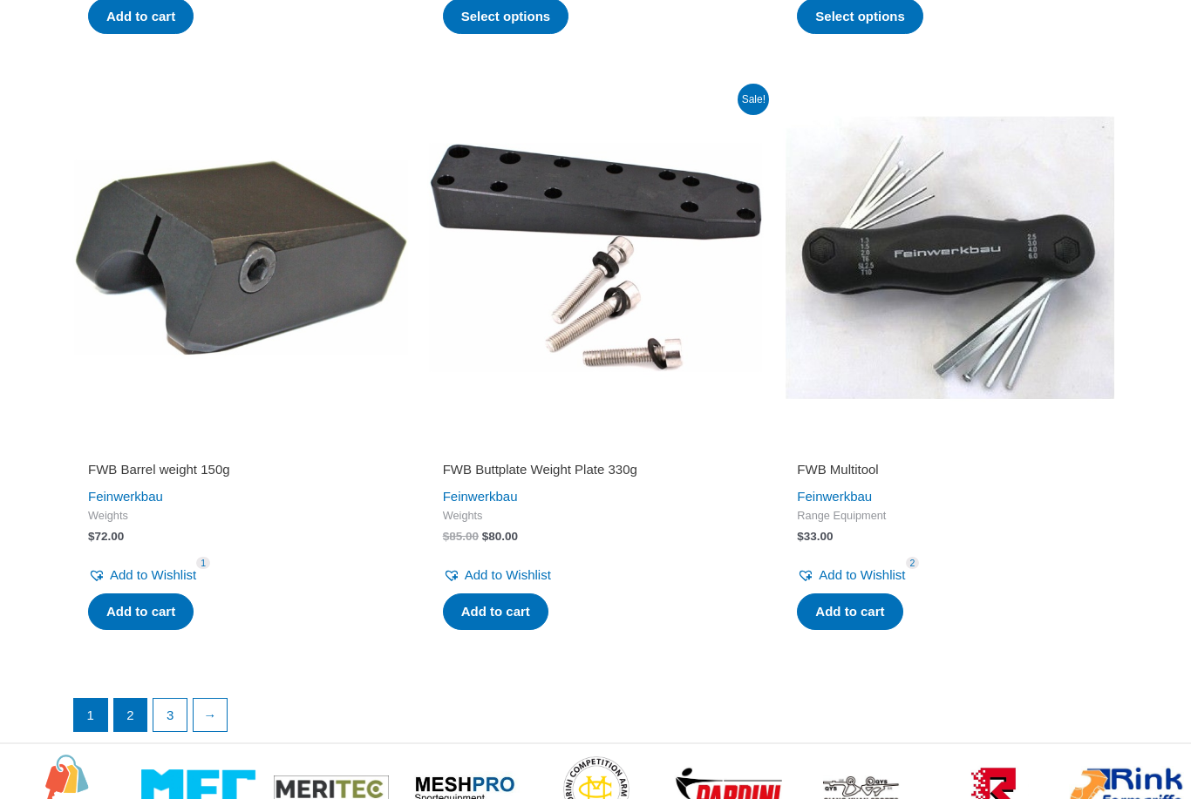
scroll to position [3144, 0]
click at [130, 732] on link "2" at bounding box center [130, 715] width 33 height 33
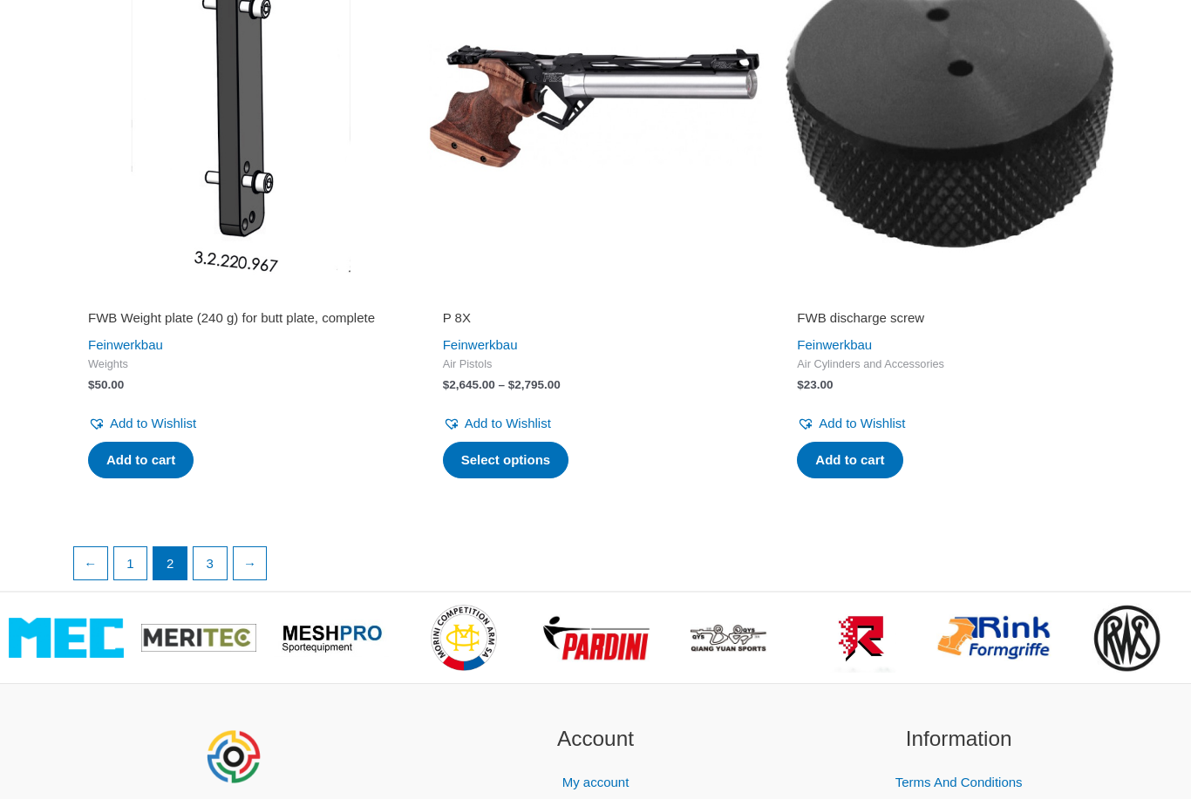
scroll to position [2817, 0]
click at [213, 580] on link "3" at bounding box center [209, 563] width 33 height 33
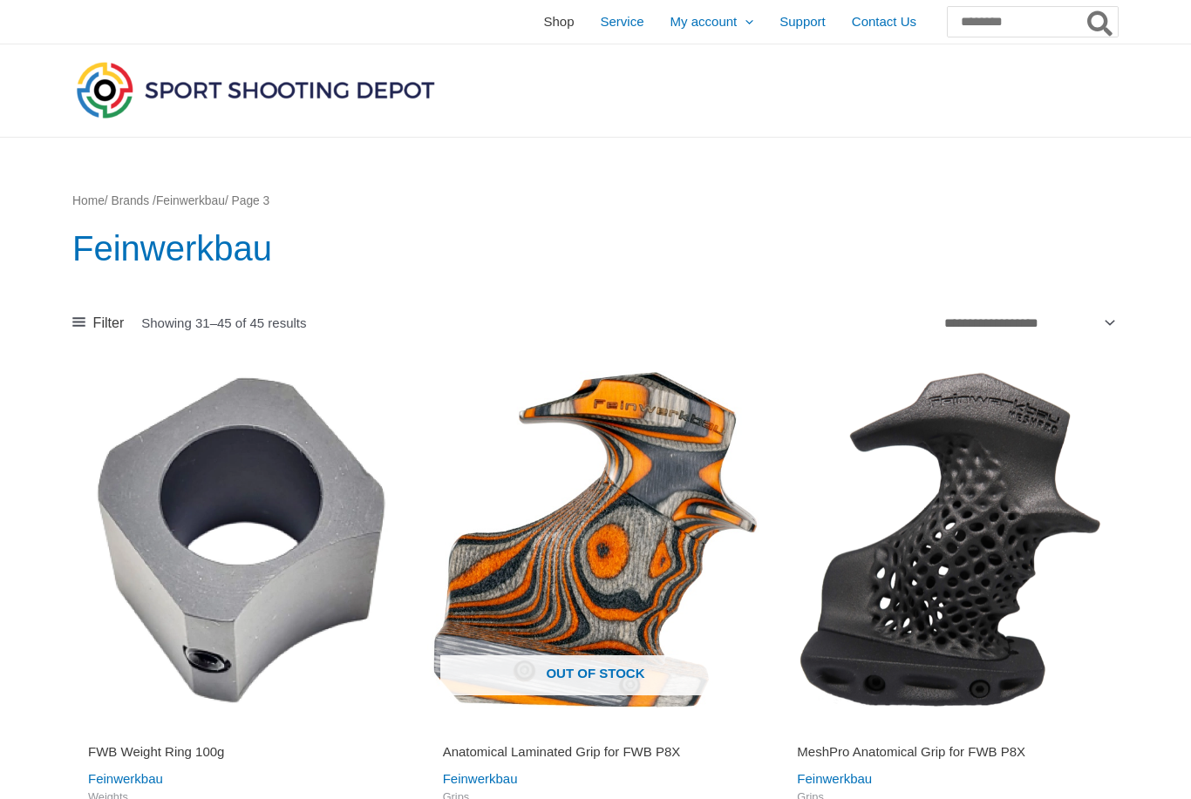
click at [543, 20] on span "Shop" at bounding box center [558, 22] width 31 height 44
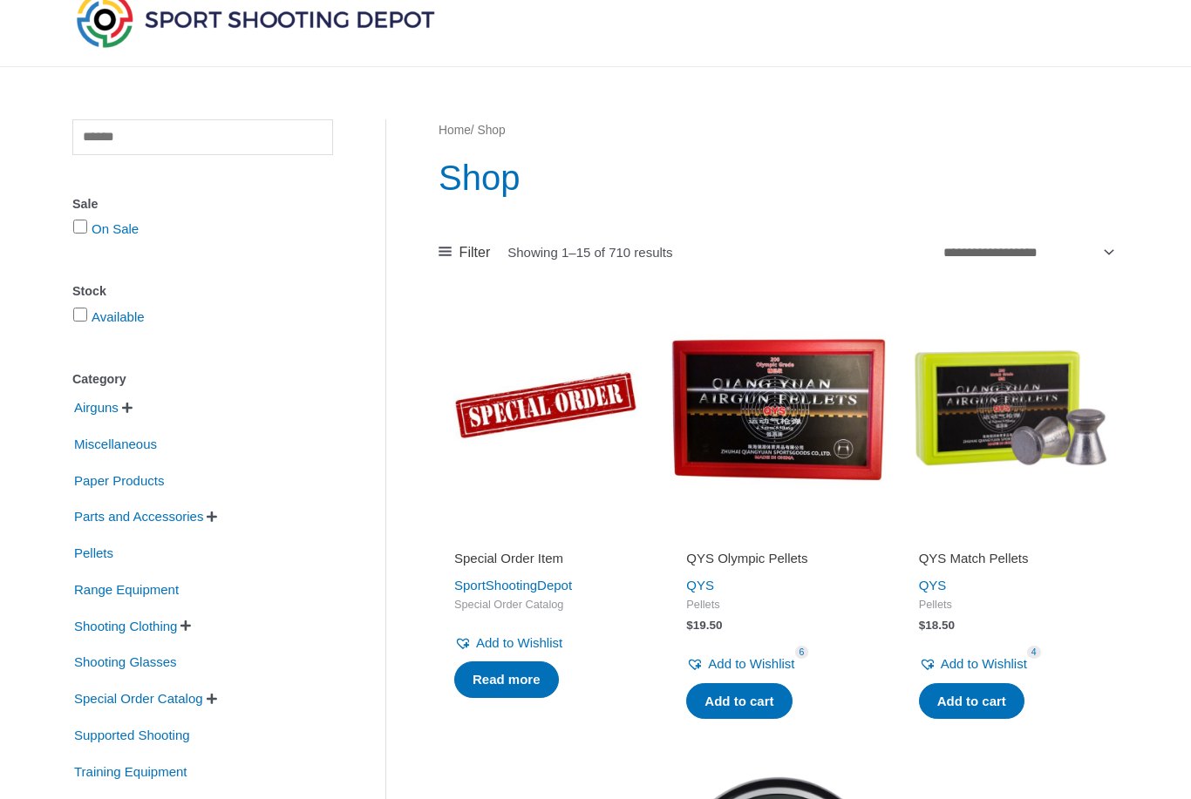
scroll to position [71, 0]
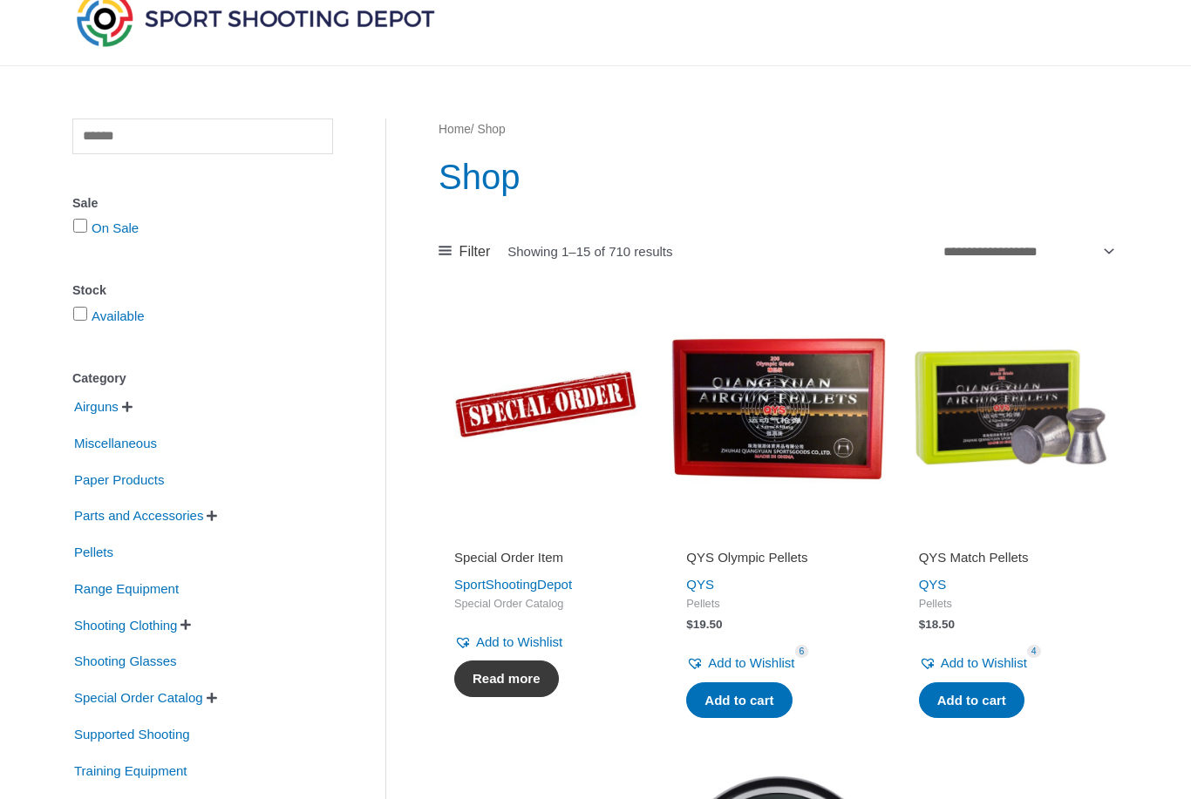
click at [498, 682] on link "Read more" at bounding box center [506, 679] width 105 height 37
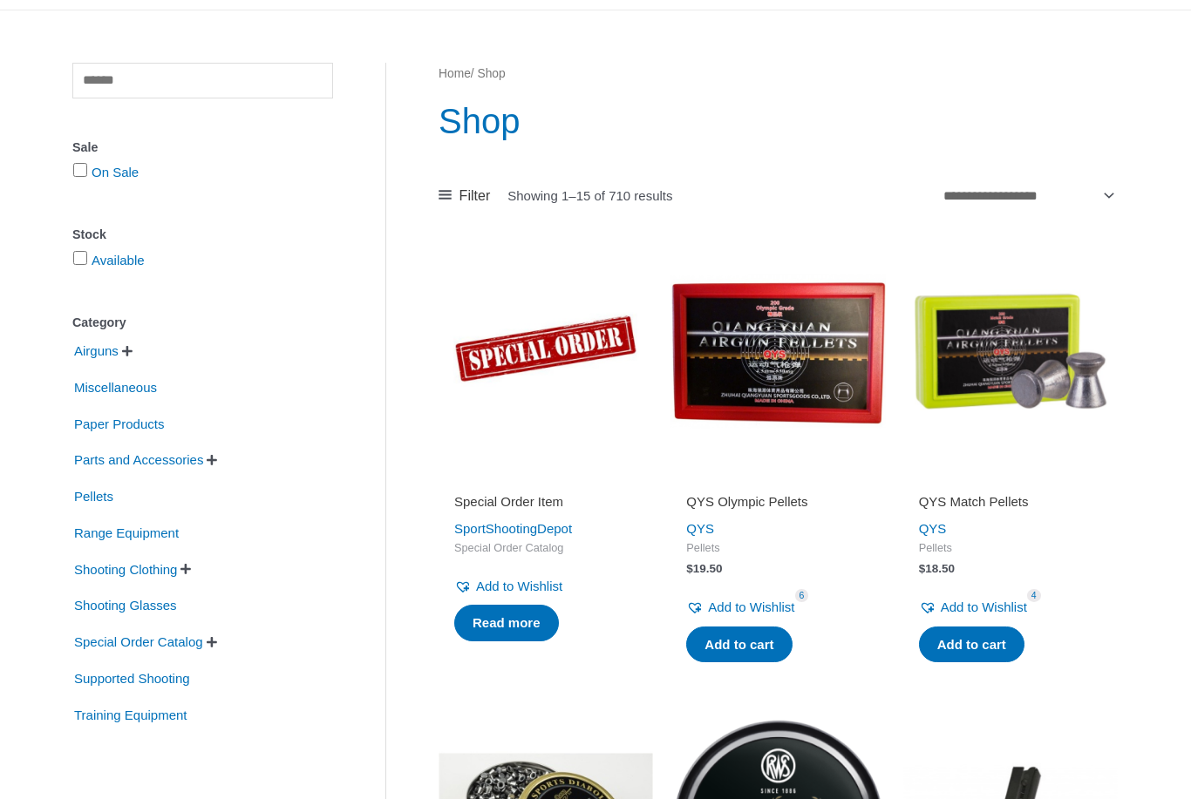
click at [219, 646] on span " " at bounding box center [212, 642] width 14 height 12
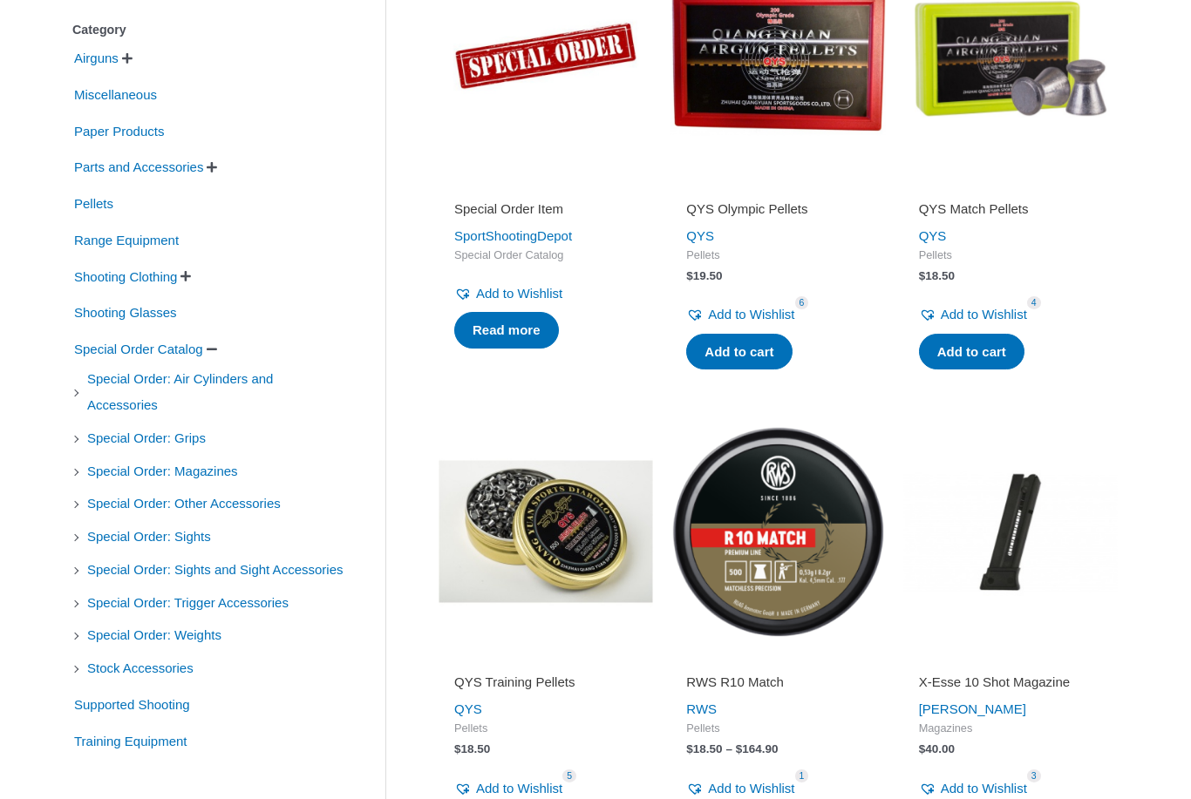
scroll to position [418, 0]
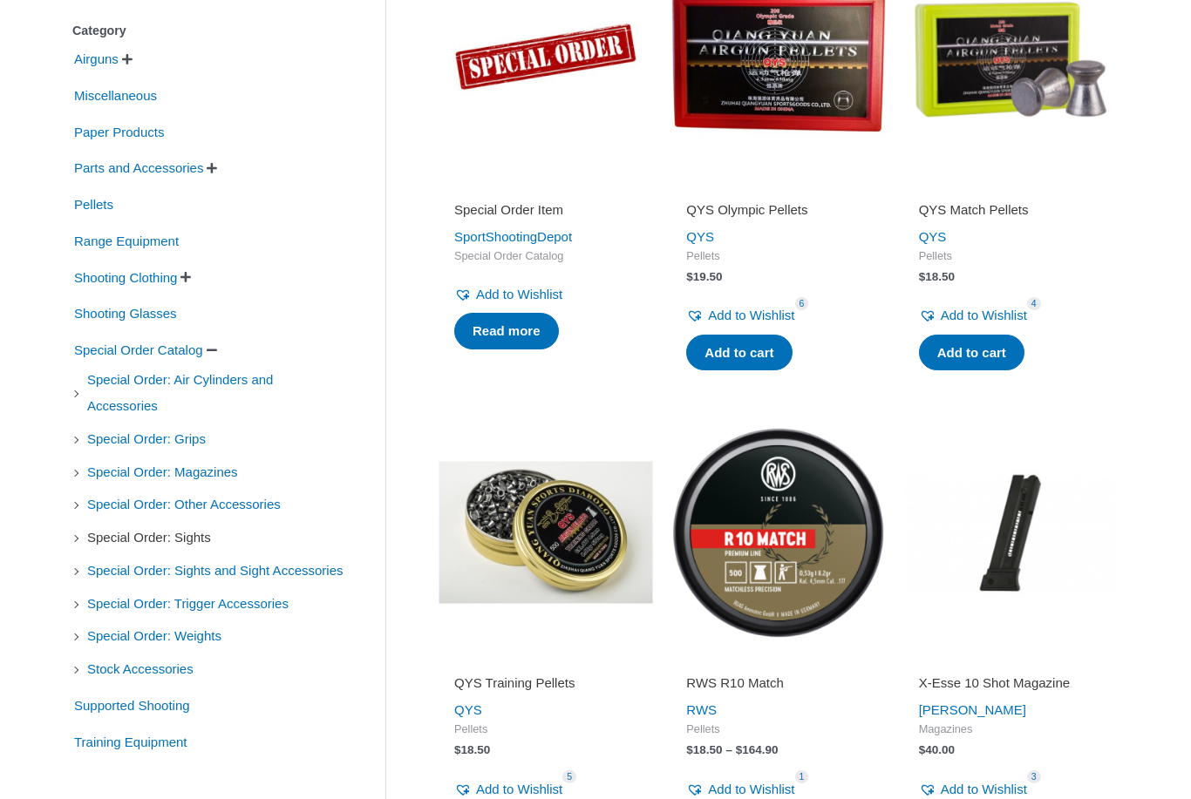
click at [203, 543] on span "Special Order: Sights" at bounding box center [148, 539] width 127 height 30
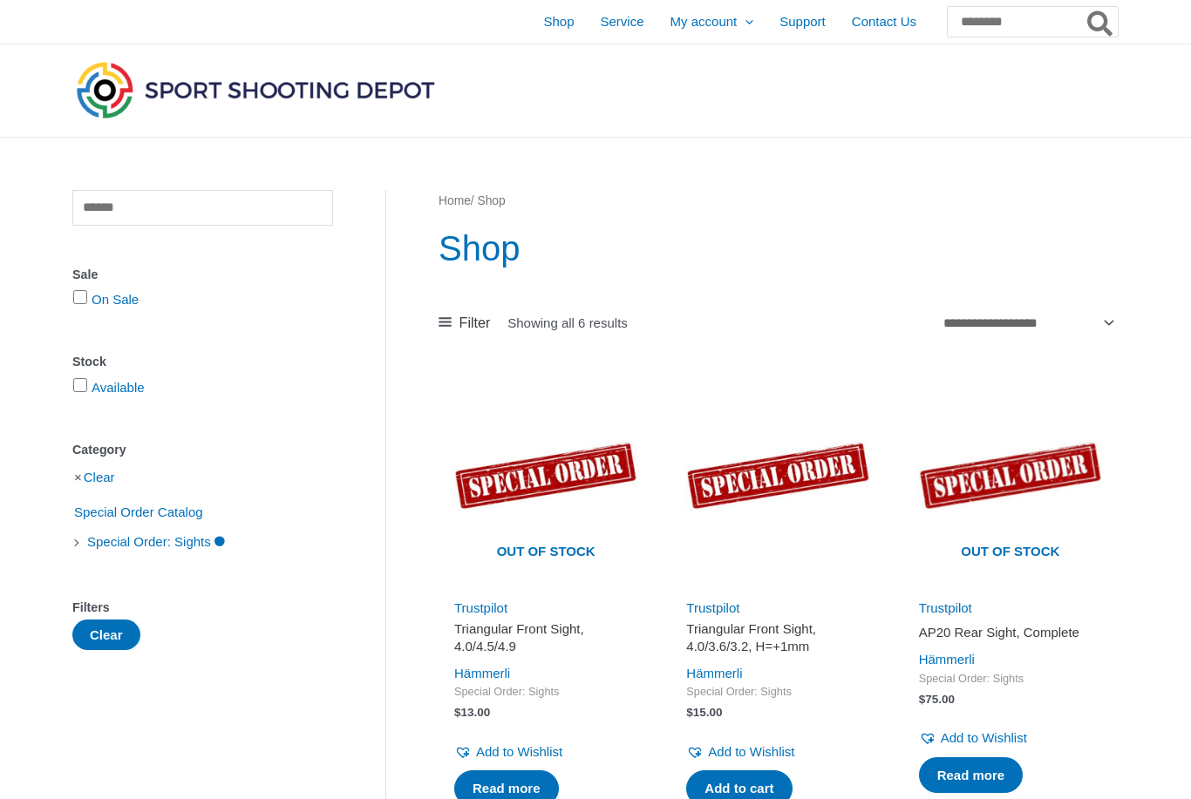
click at [80, 483] on li "Clear" at bounding box center [202, 477] width 261 height 31
click at [78, 478] on li "Clear" at bounding box center [202, 477] width 261 height 31
click at [81, 482] on li "Clear" at bounding box center [202, 477] width 261 height 31
click at [98, 478] on link "Clear" at bounding box center [99, 477] width 31 height 15
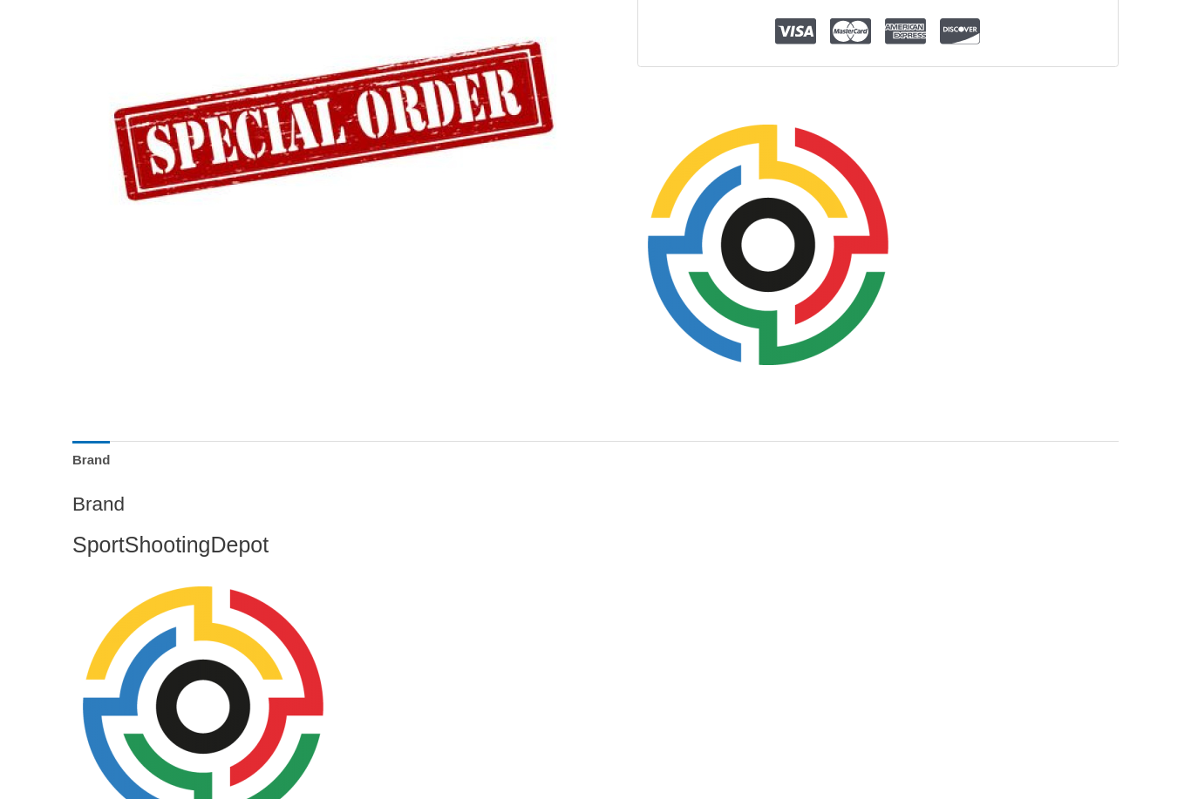
scroll to position [290, 0]
